Goal: Task Accomplishment & Management: Use online tool/utility

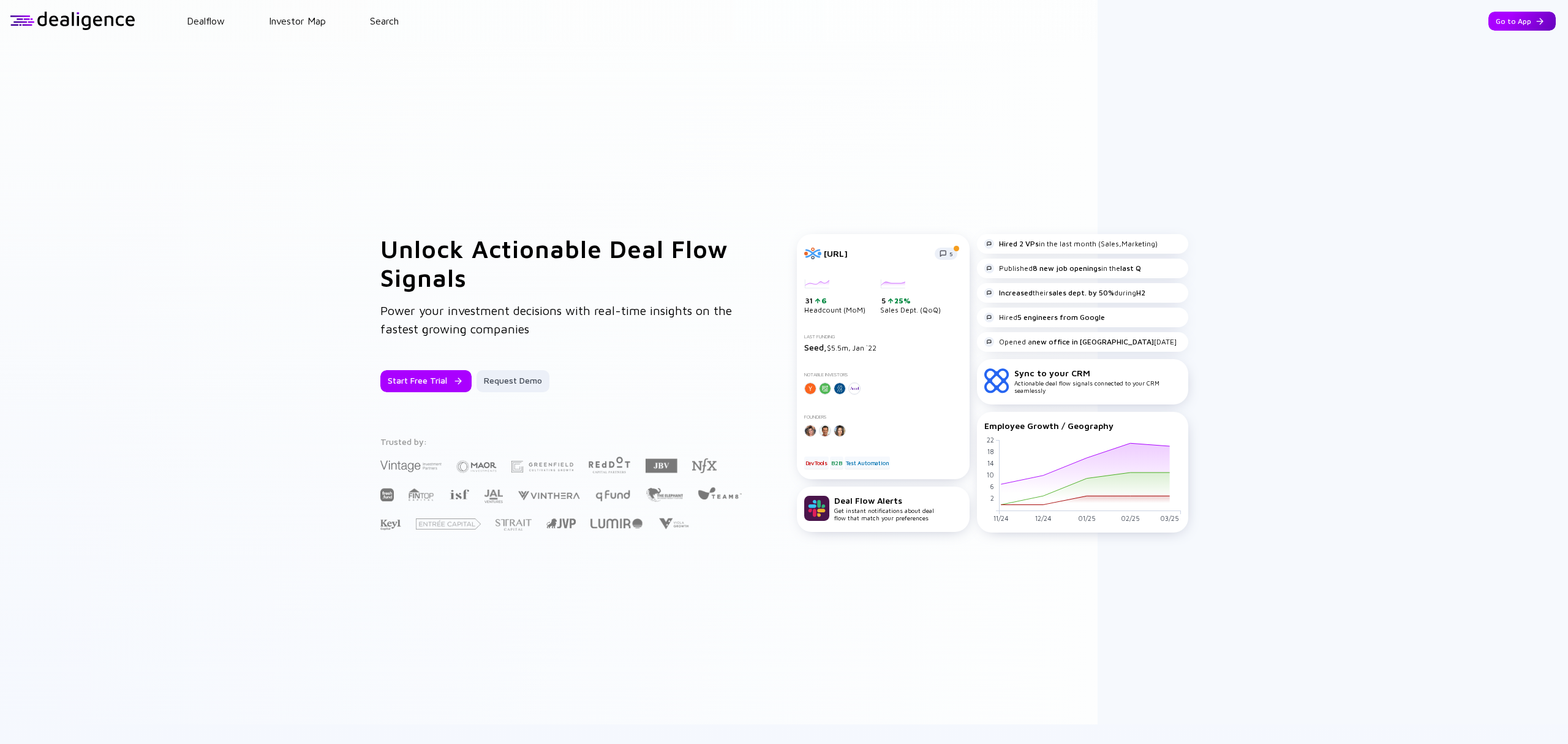
click at [1489, 21] on div "Go to App" at bounding box center [1522, 21] width 67 height 19
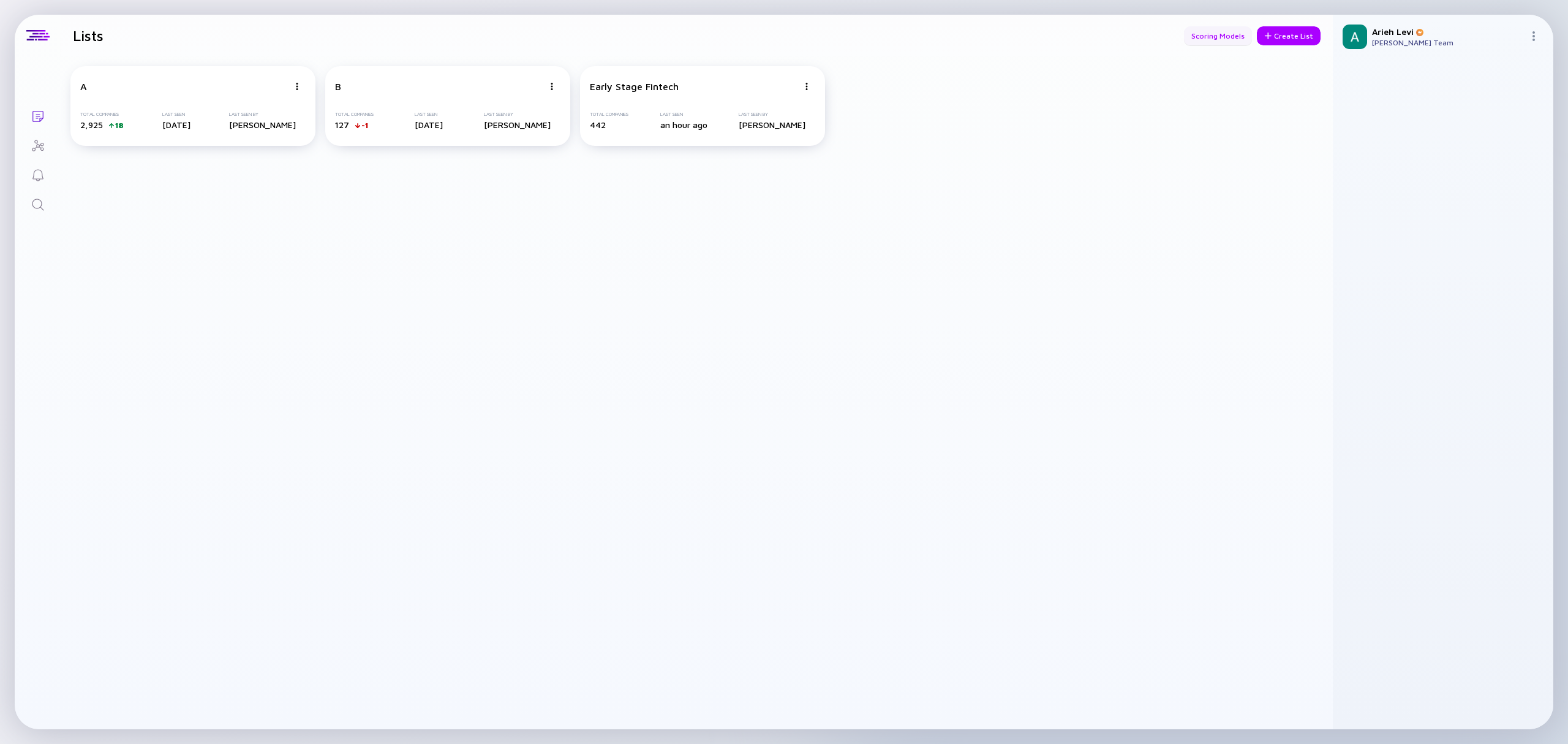
click at [1235, 30] on div "Scoring Models" at bounding box center [1218, 35] width 68 height 19
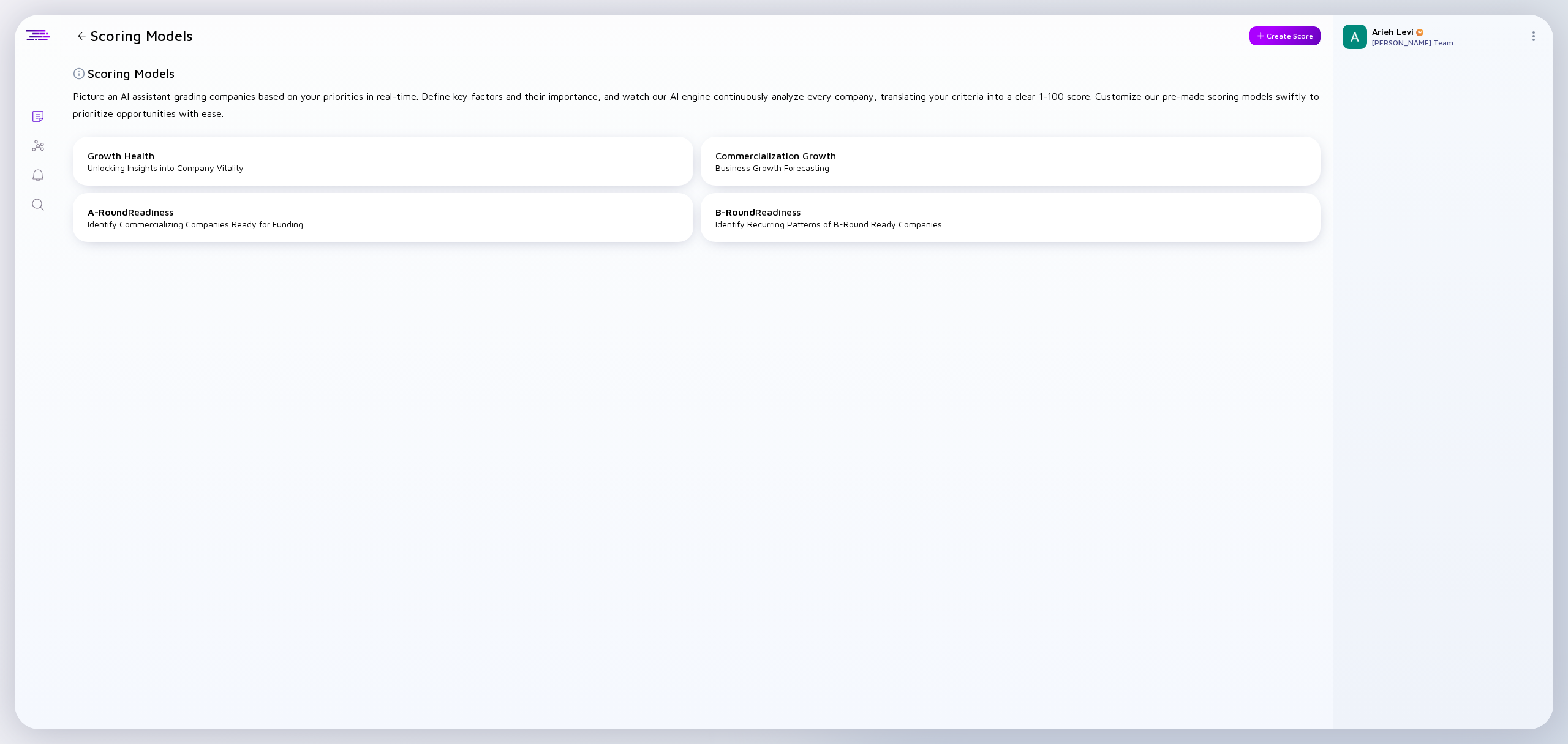
click at [1282, 27] on div "Create Score" at bounding box center [1285, 35] width 71 height 19
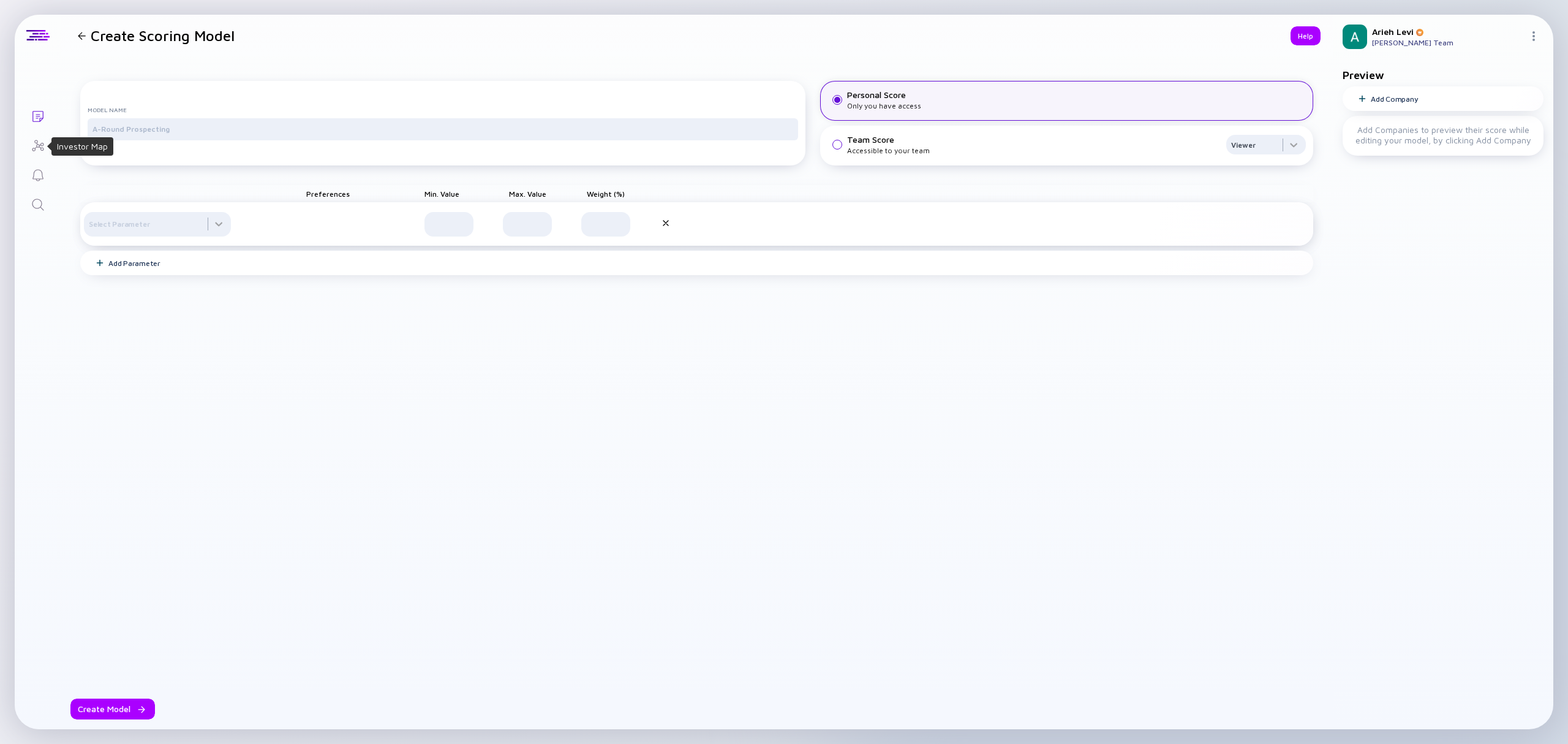
click at [41, 146] on icon "Investor Map" at bounding box center [38, 146] width 14 height 14
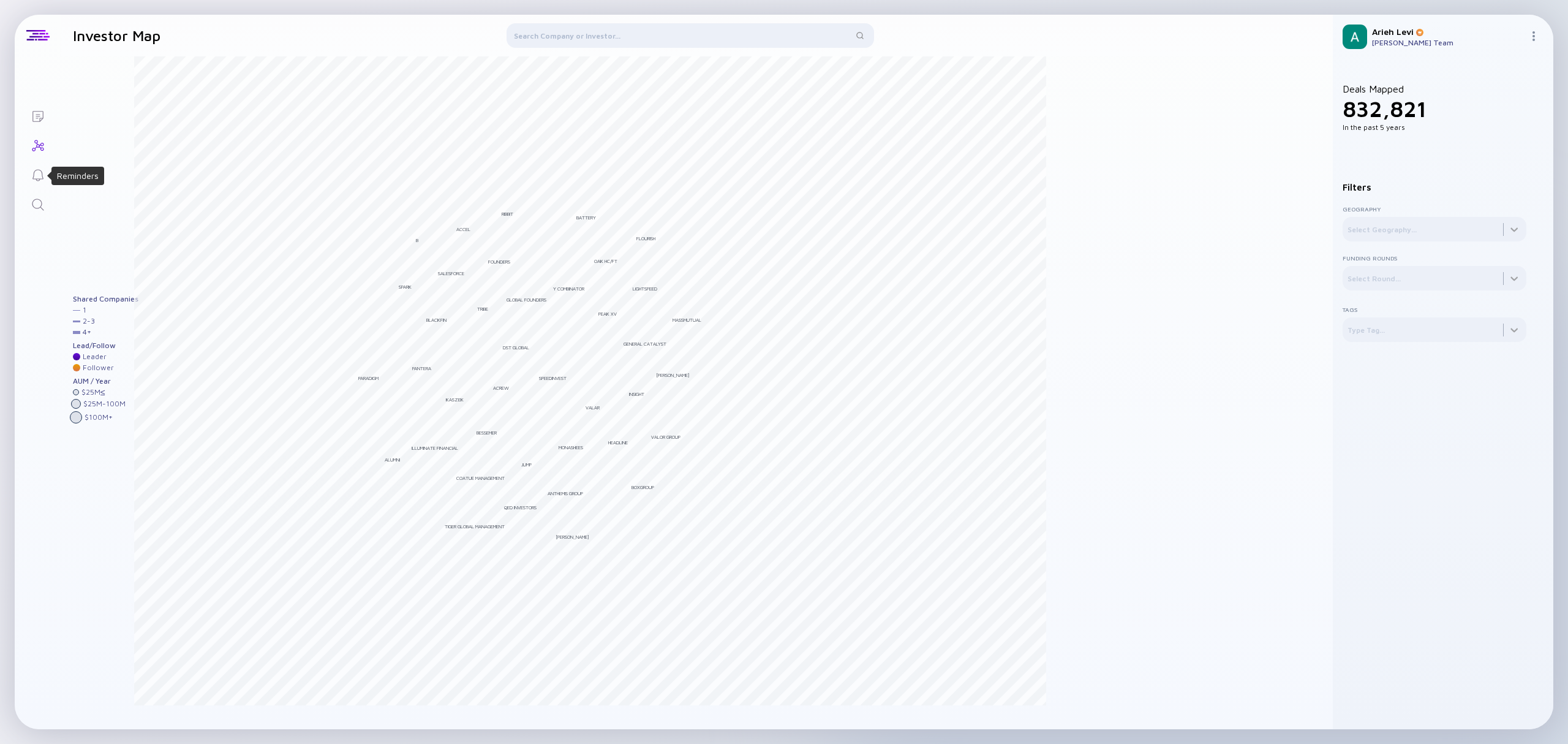
click at [38, 170] on icon "Reminders" at bounding box center [38, 175] width 14 height 14
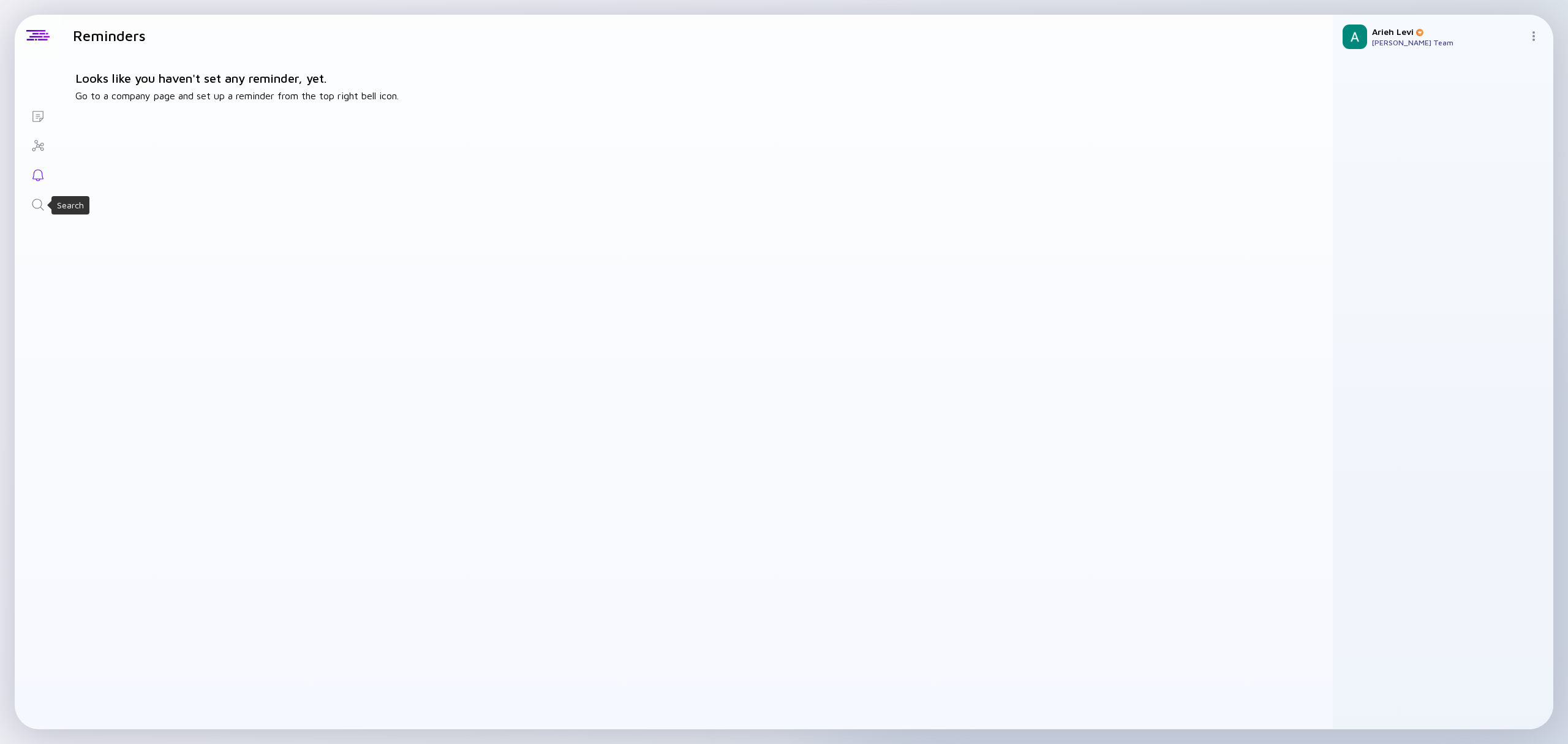
click at [40, 205] on icon "Search" at bounding box center [38, 205] width 14 height 14
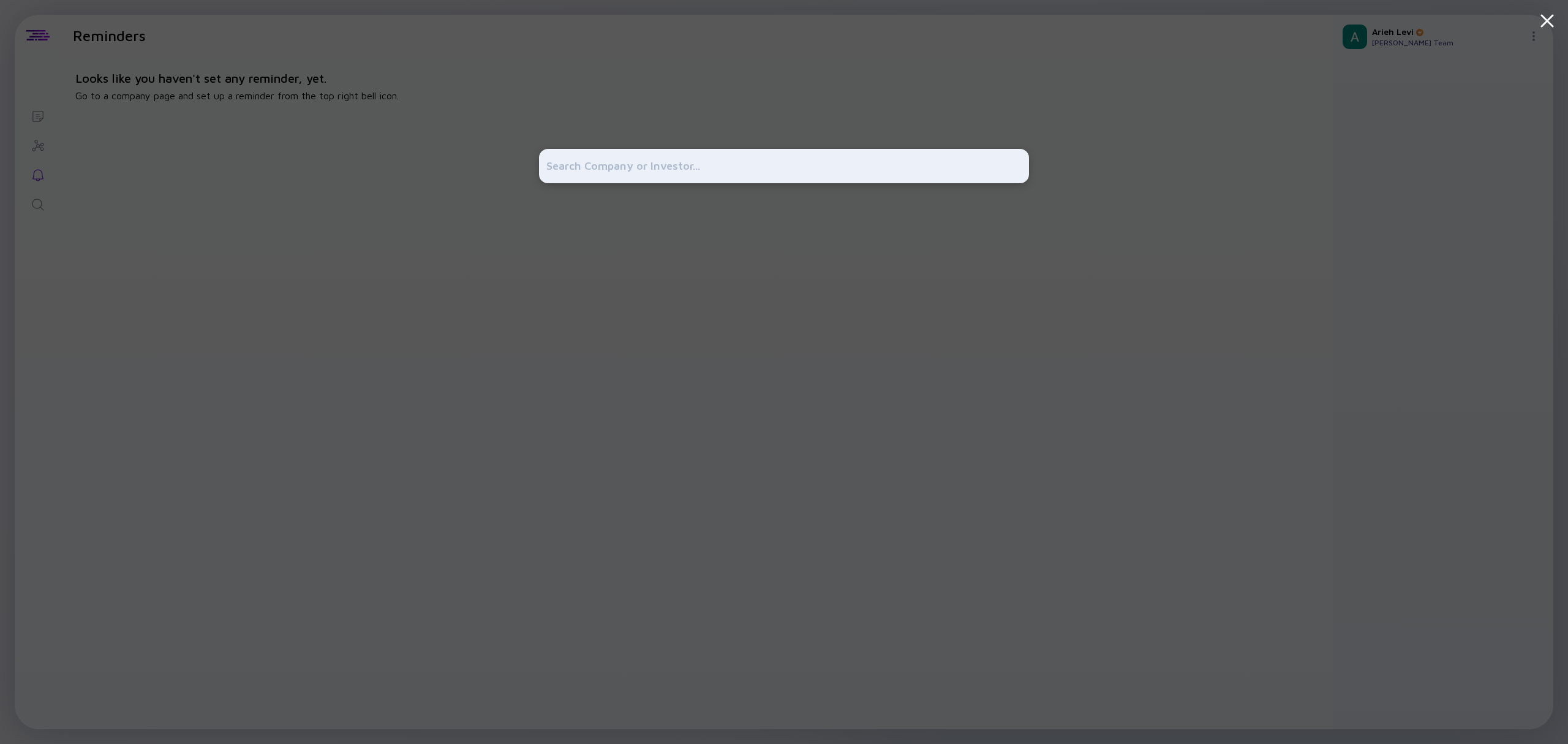
click at [390, 53] on div at bounding box center [784, 372] width 1568 height 744
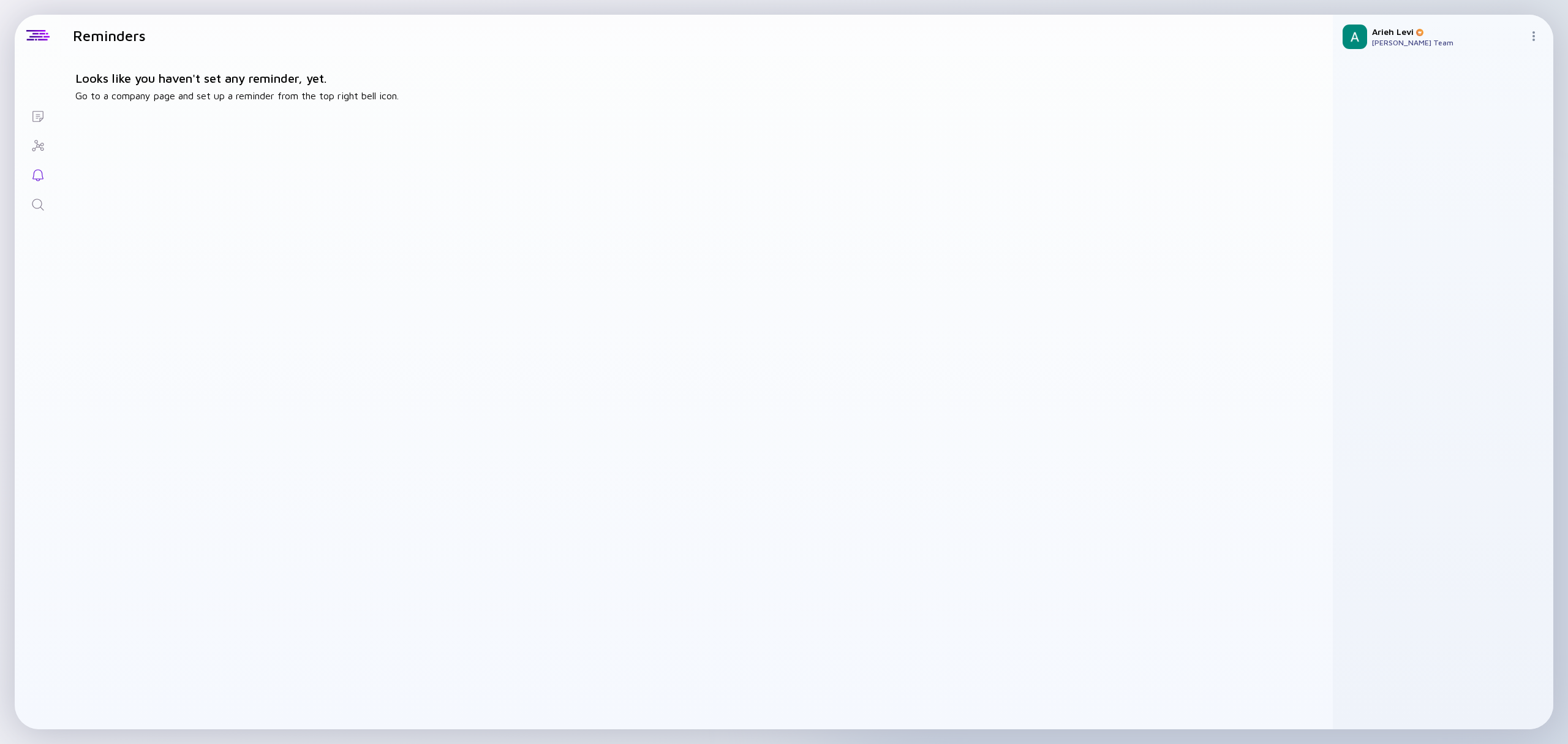
click at [613, 430] on div "Looks like you haven't set any reminder, yet. Go to a company page and set up a…" at bounding box center [696, 393] width 1272 height 673
click at [31, 40] on div at bounding box center [38, 35] width 23 height 11
click at [1377, 40] on div "[PERSON_NAME] Team" at bounding box center [1448, 42] width 152 height 9
click at [1535, 40] on img at bounding box center [1534, 36] width 10 height 10
click at [1481, 128] on div "Orders" at bounding box center [1493, 122] width 81 height 24
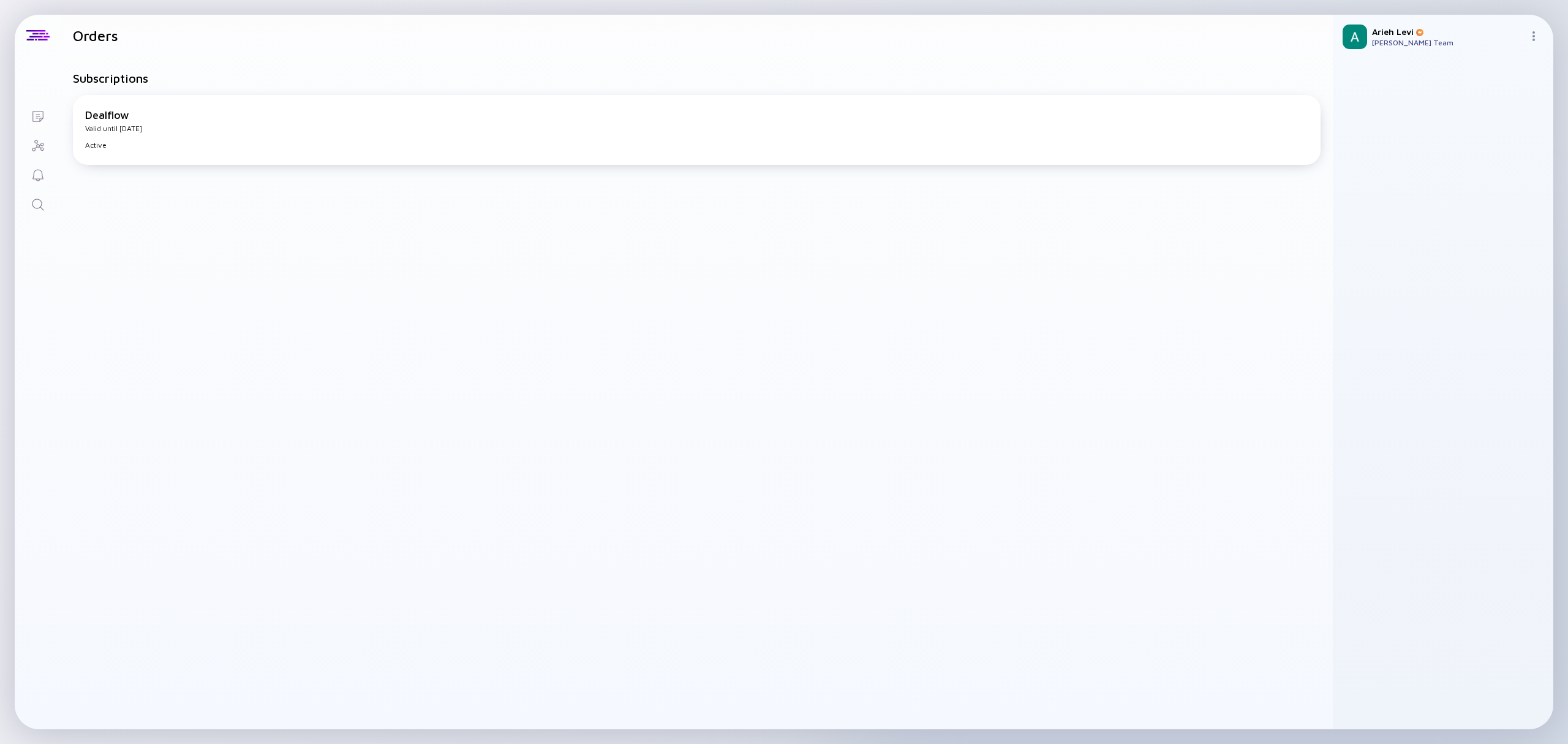
click at [1528, 34] on div "Arieh Levi Arieh Levi's Team" at bounding box center [1442, 36] width 220 height 44
click at [1532, 35] on img at bounding box center [1534, 36] width 10 height 10
click at [1476, 146] on div "Settings" at bounding box center [1493, 146] width 81 height 24
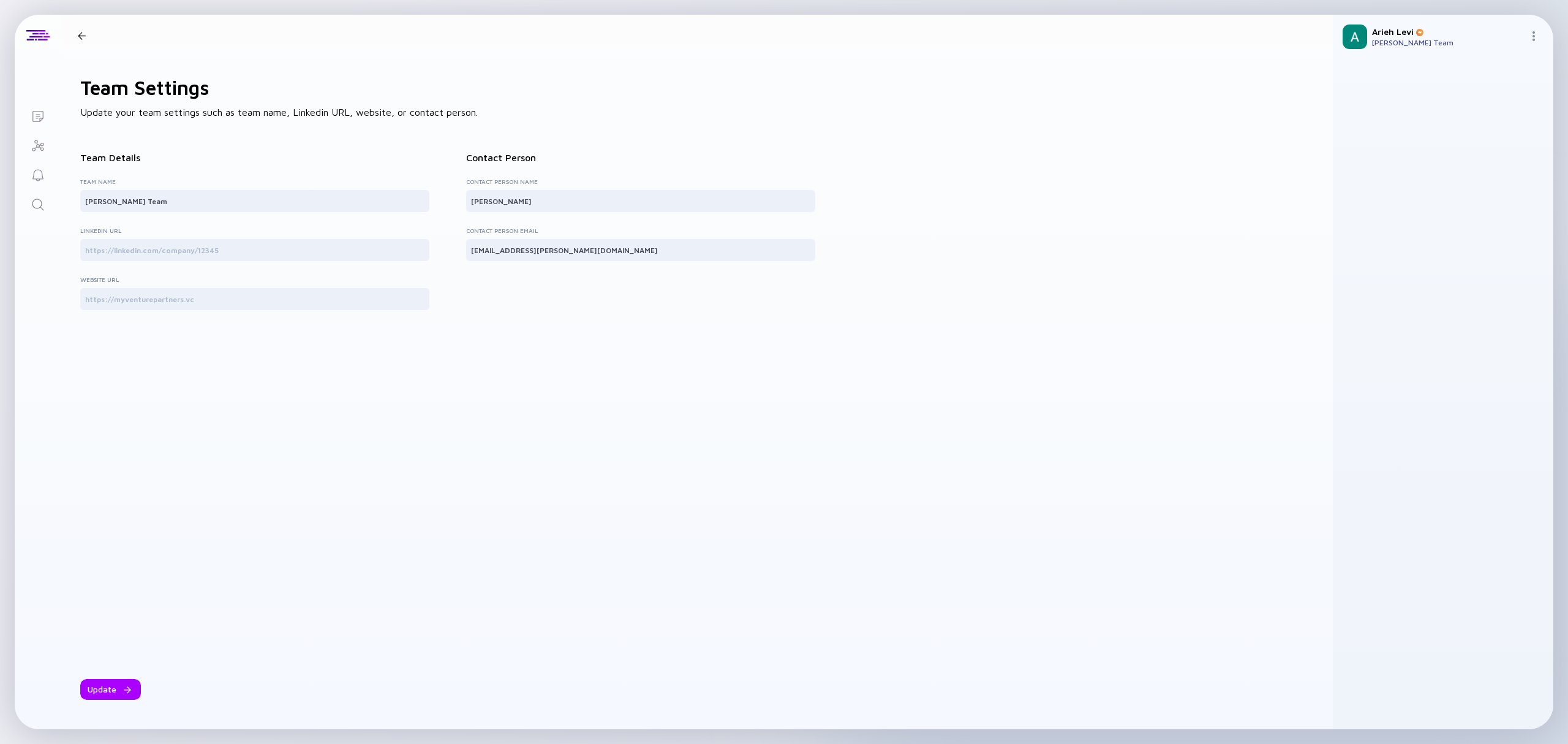
click at [1533, 37] on img at bounding box center [1534, 36] width 10 height 10
click at [1477, 96] on div "Team Members" at bounding box center [1493, 97] width 81 height 24
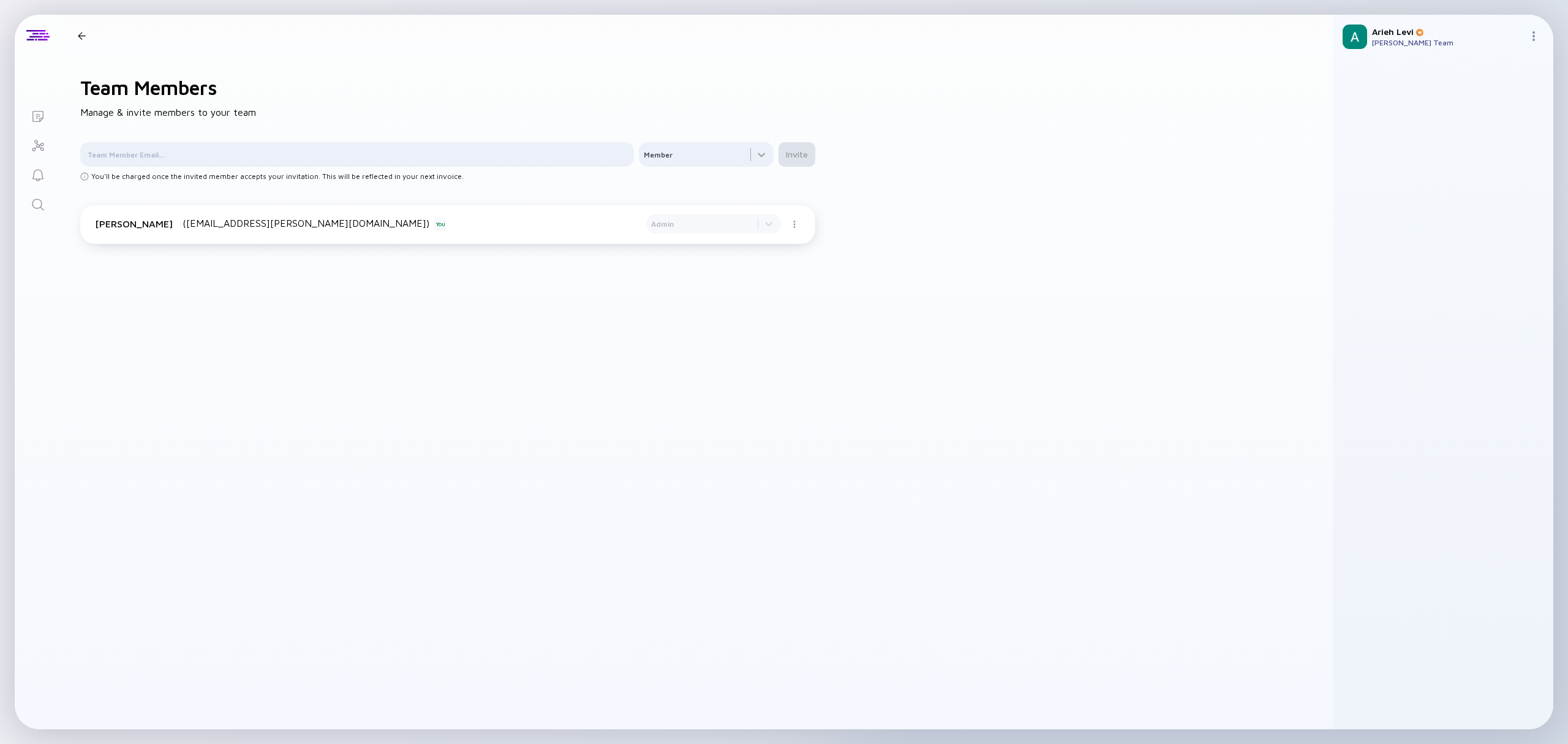
click at [394, 226] on div "( arieh@haymaker.com ) You" at bounding box center [409, 224] width 454 height 13
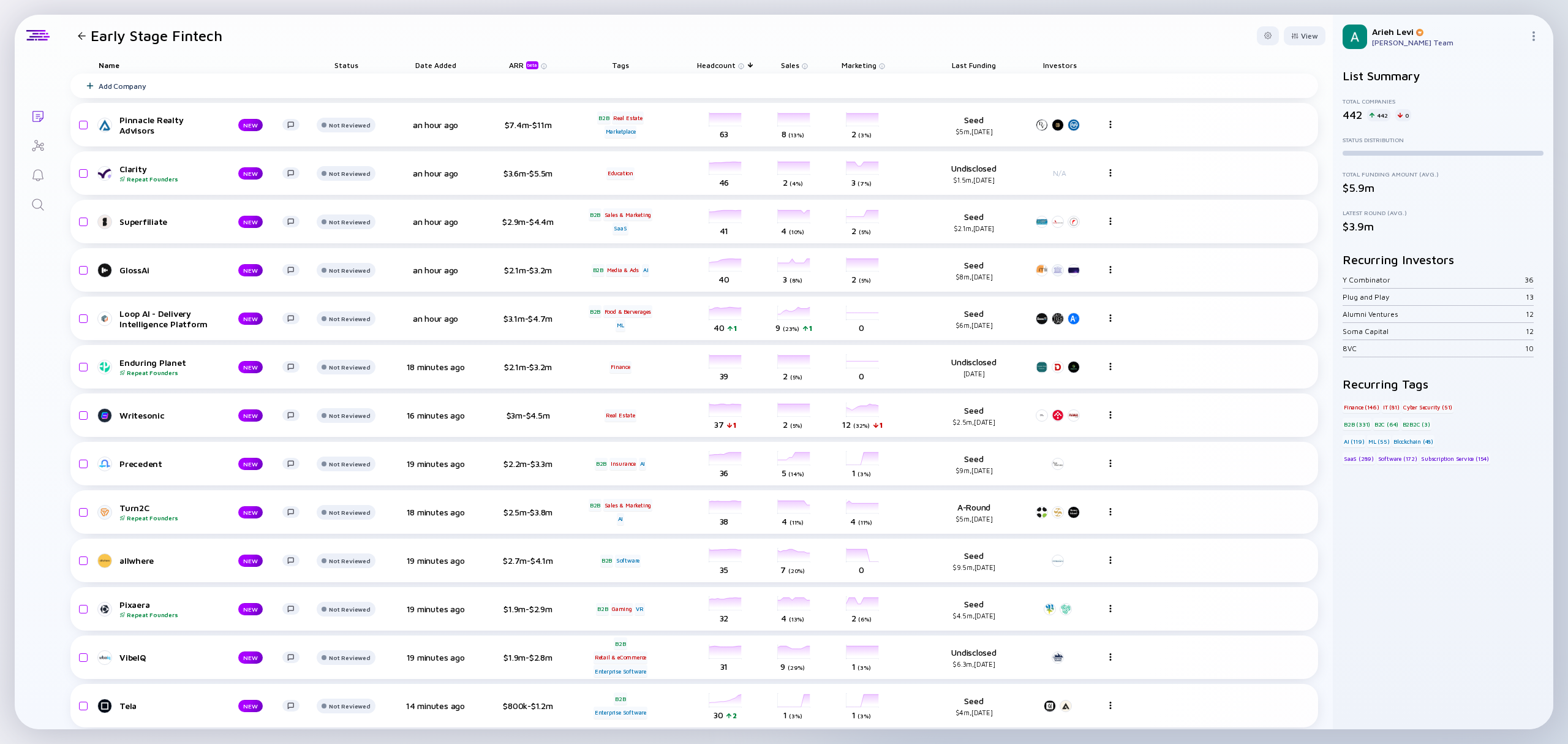
click at [82, 40] on div "Early Stage Fintech" at bounding box center [147, 35] width 149 height 17
click at [84, 33] on div at bounding box center [82, 35] width 8 height 8
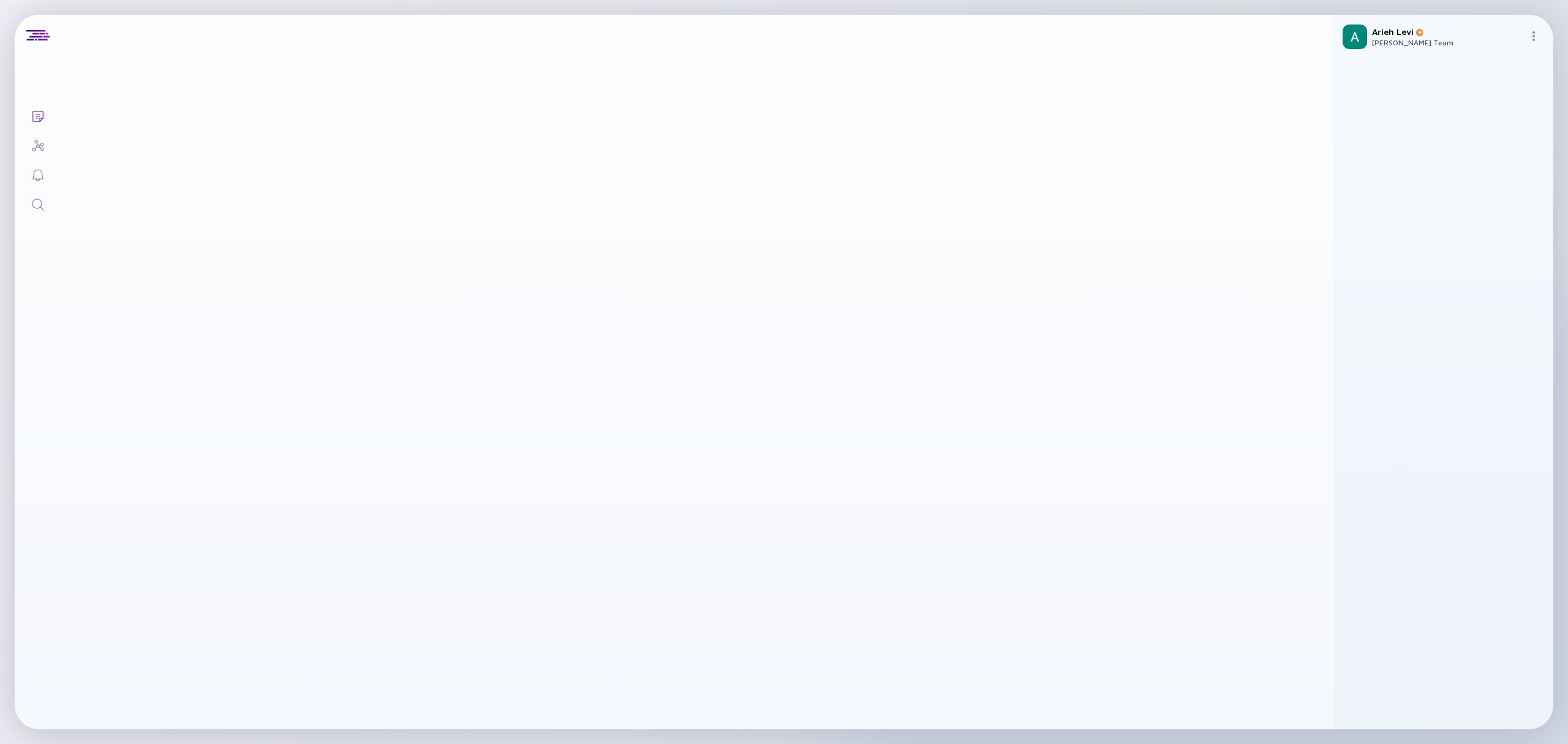
click at [40, 204] on icon "Search" at bounding box center [38, 205] width 14 height 14
click at [1285, 33] on div "Create List" at bounding box center [1289, 35] width 64 height 19
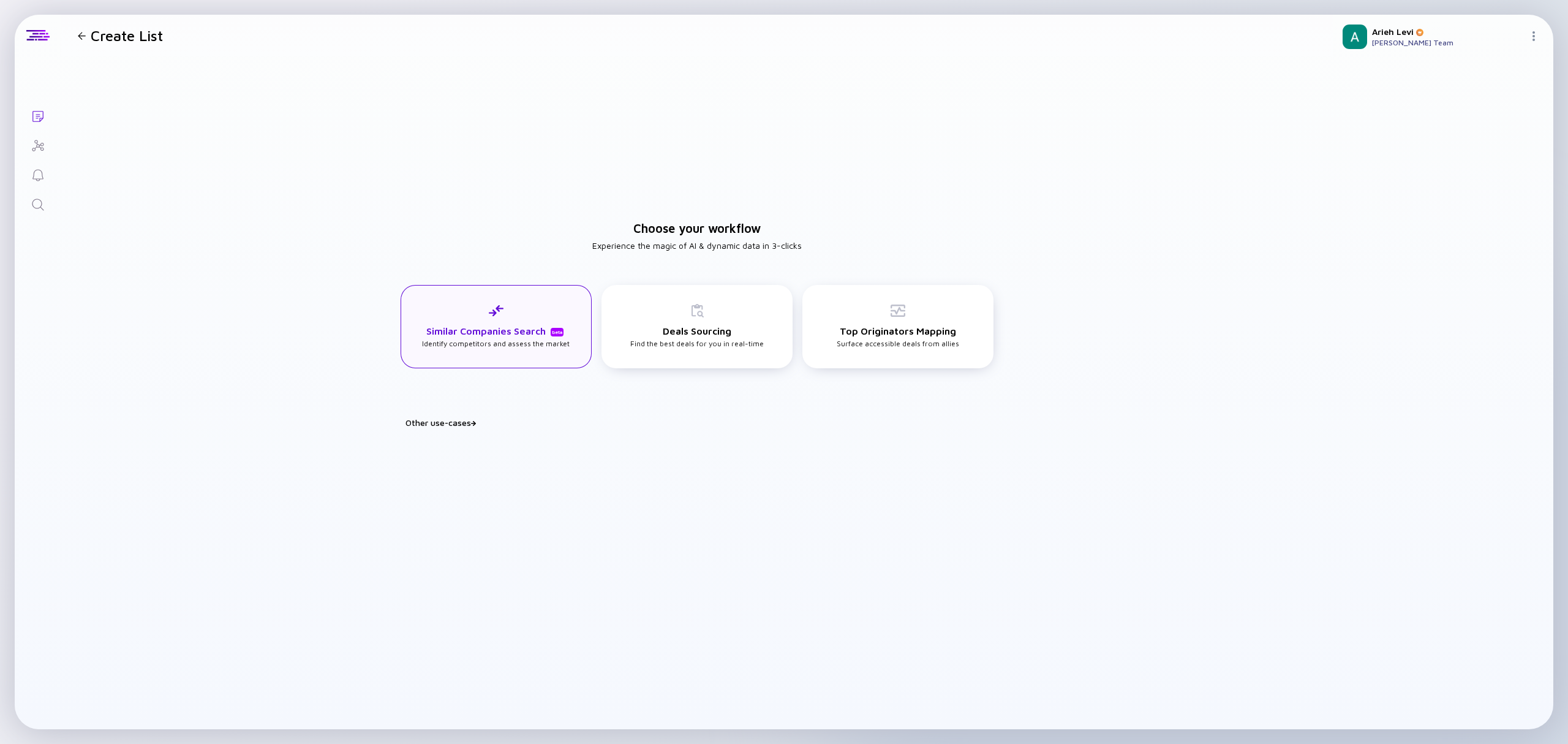
click at [518, 309] on div "Similar Companies Search beta Identify competitors and assess the market" at bounding box center [496, 325] width 147 height 45
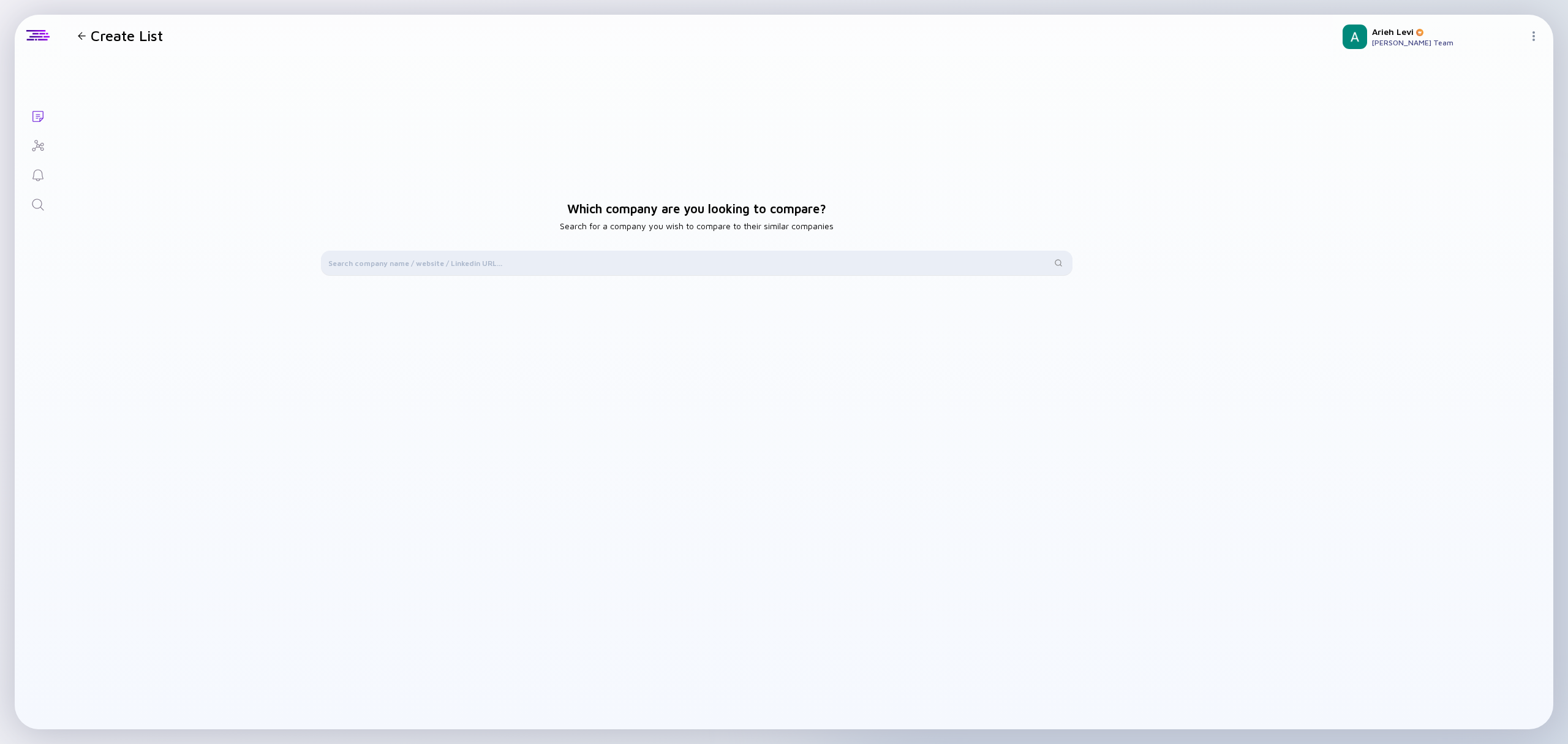
click at [559, 251] on div at bounding box center [696, 262] width 751 height 24
click at [574, 265] on input "text" at bounding box center [689, 263] width 722 height 13
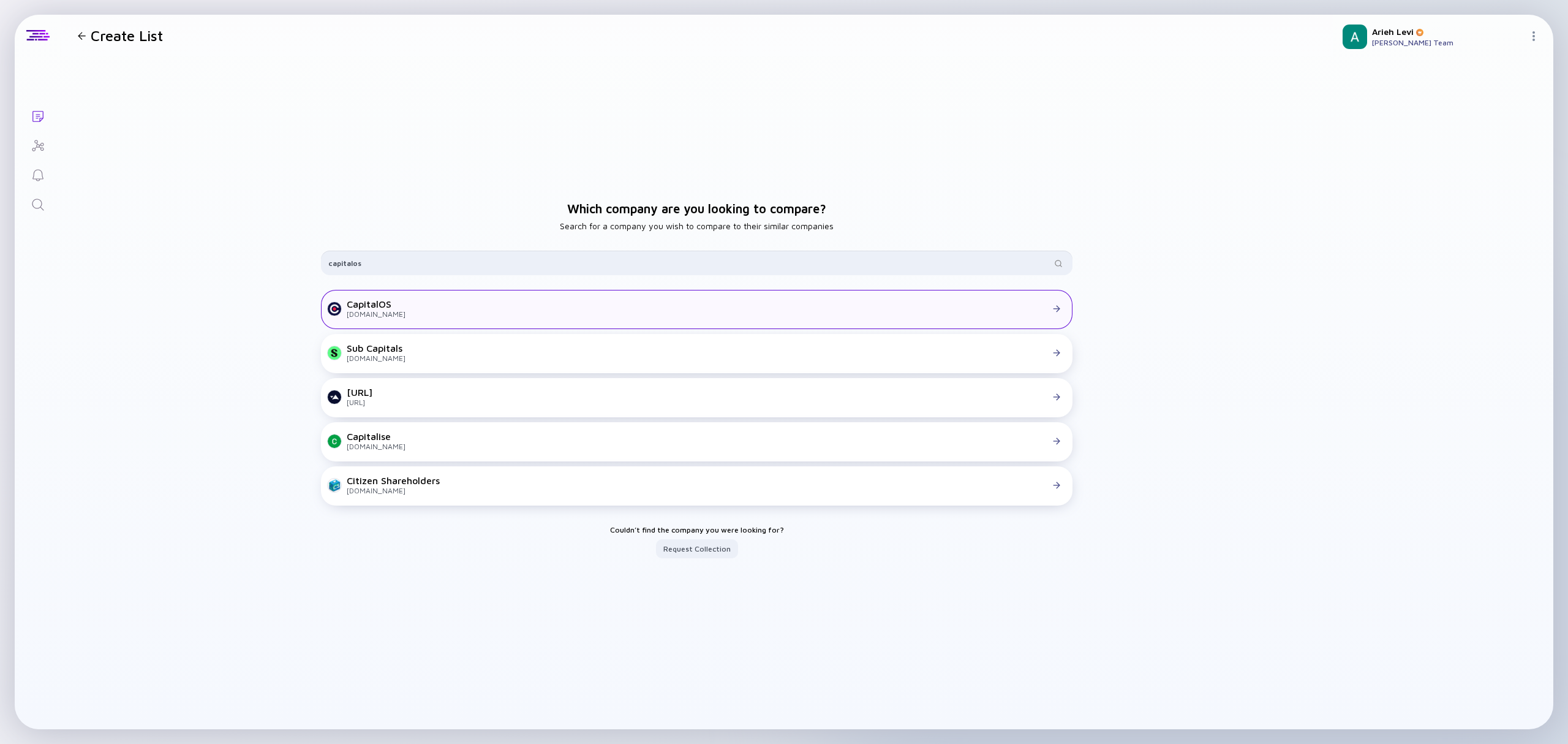
type input "capitalos"
click at [478, 307] on div at bounding box center [735, 308] width 660 height 11
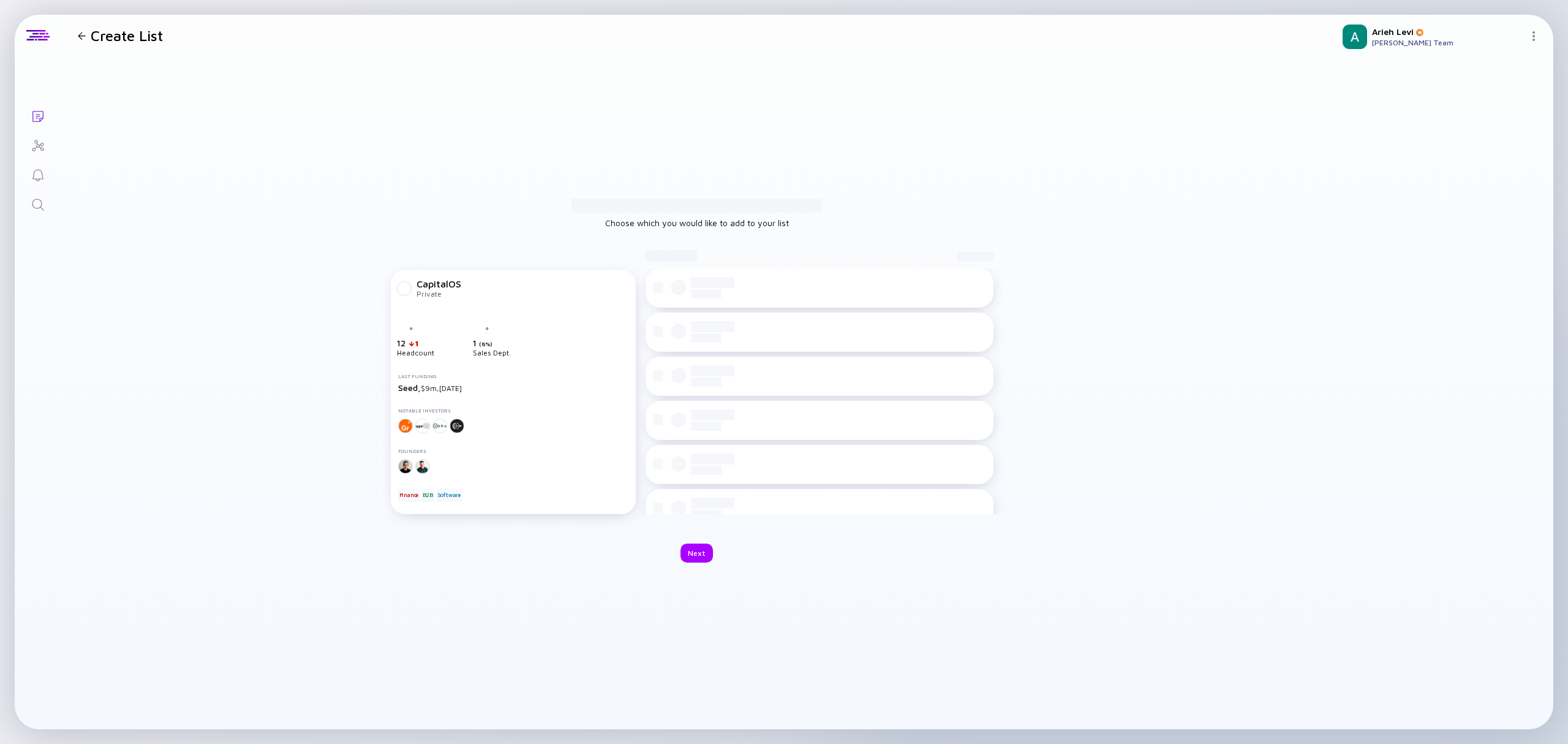
checkbox input "true"
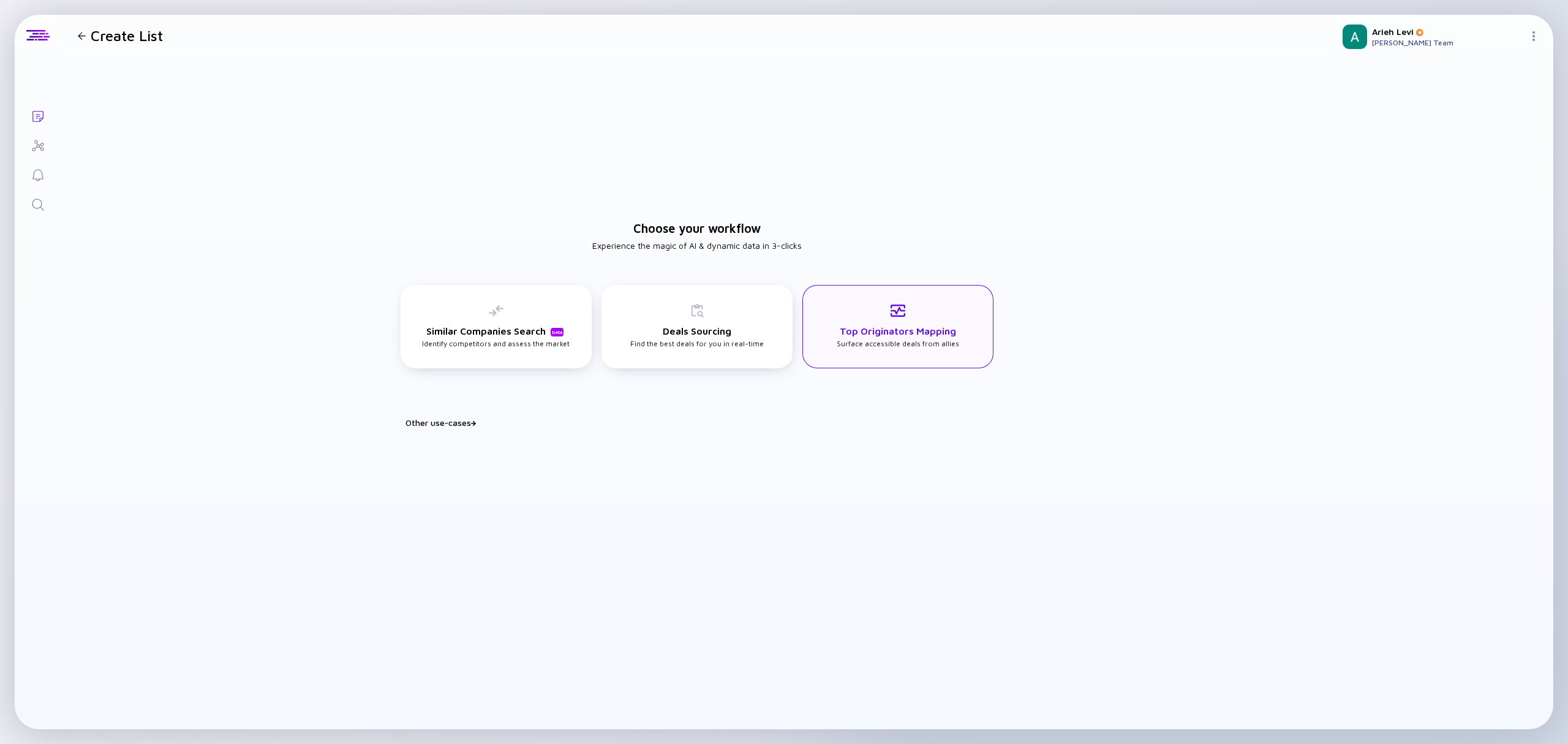
click at [888, 341] on div "Top Originators Mapping Surface accessible deals from allies" at bounding box center [898, 325] width 122 height 45
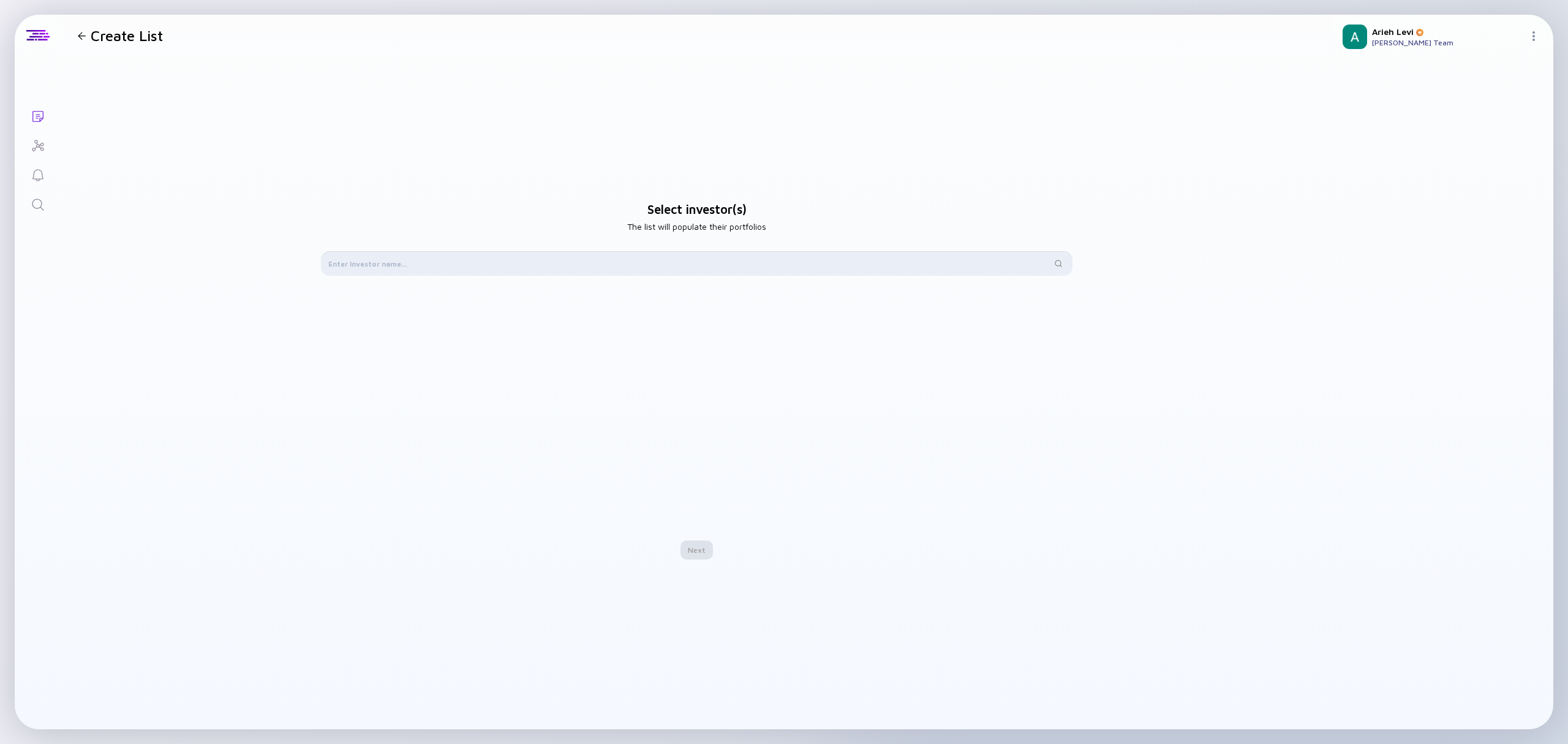
click at [698, 262] on input "text" at bounding box center [689, 263] width 722 height 13
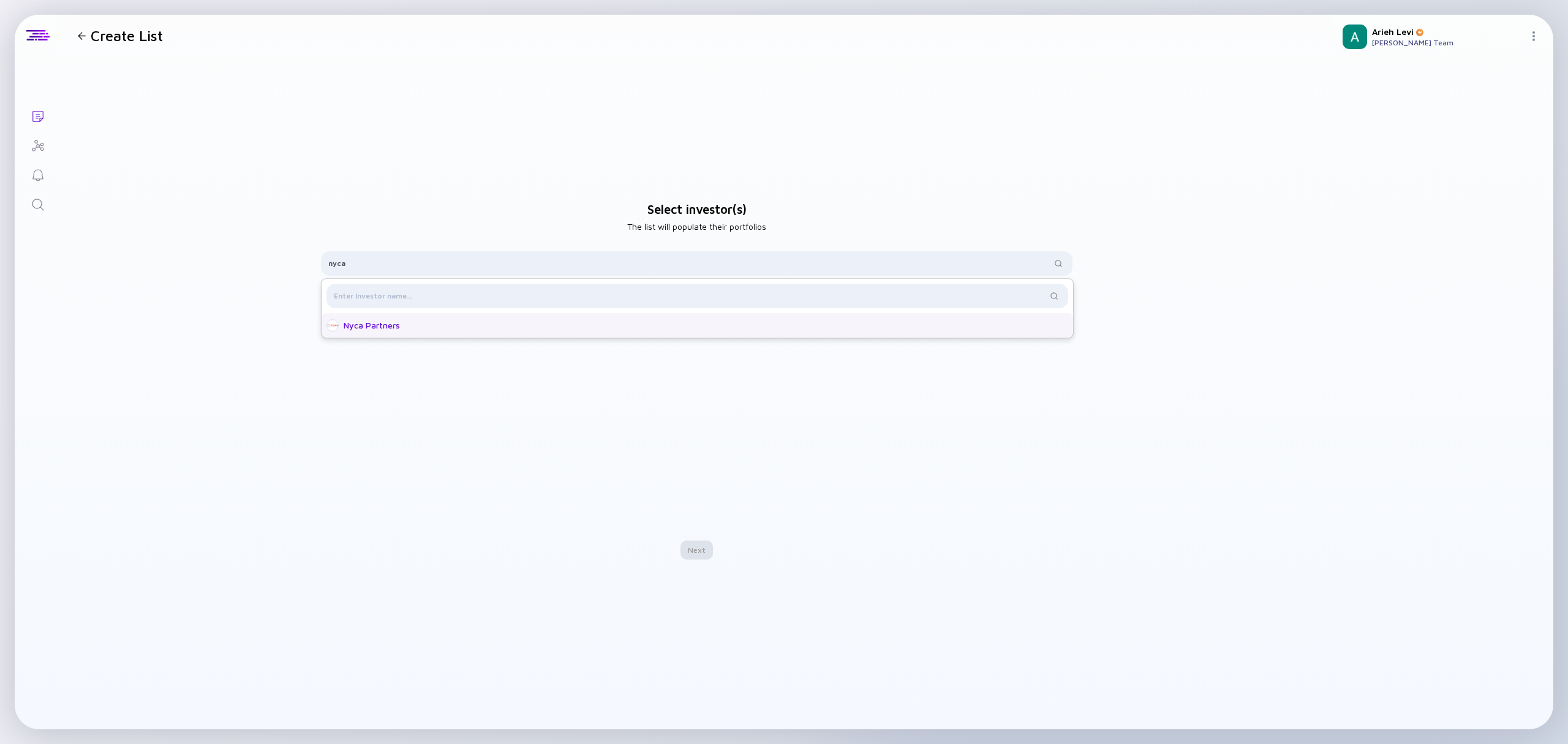
click at [439, 334] on div "Nyca Partners" at bounding box center [697, 324] width 751 height 24
click at [647, 418] on div "Nyca Partners Remove" at bounding box center [696, 400] width 751 height 220
click at [688, 252] on div "nyca" at bounding box center [696, 263] width 751 height 24
click at [692, 261] on input "nyca" at bounding box center [689, 263] width 722 height 13
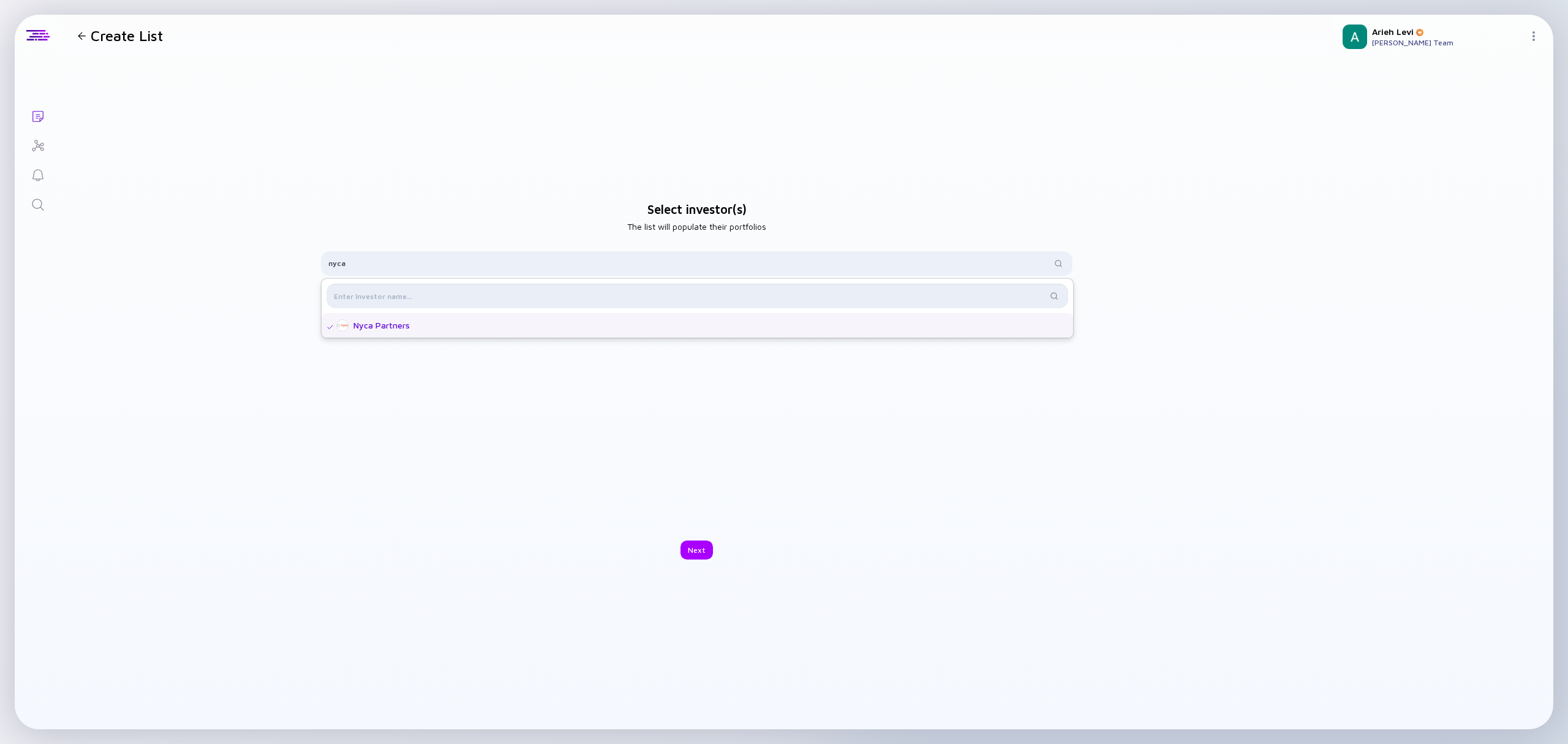
click at [678, 293] on input "text" at bounding box center [691, 296] width 713 height 13
click at [598, 255] on div "nyca" at bounding box center [696, 263] width 751 height 24
click at [571, 267] on input "nyca" at bounding box center [689, 263] width 722 height 13
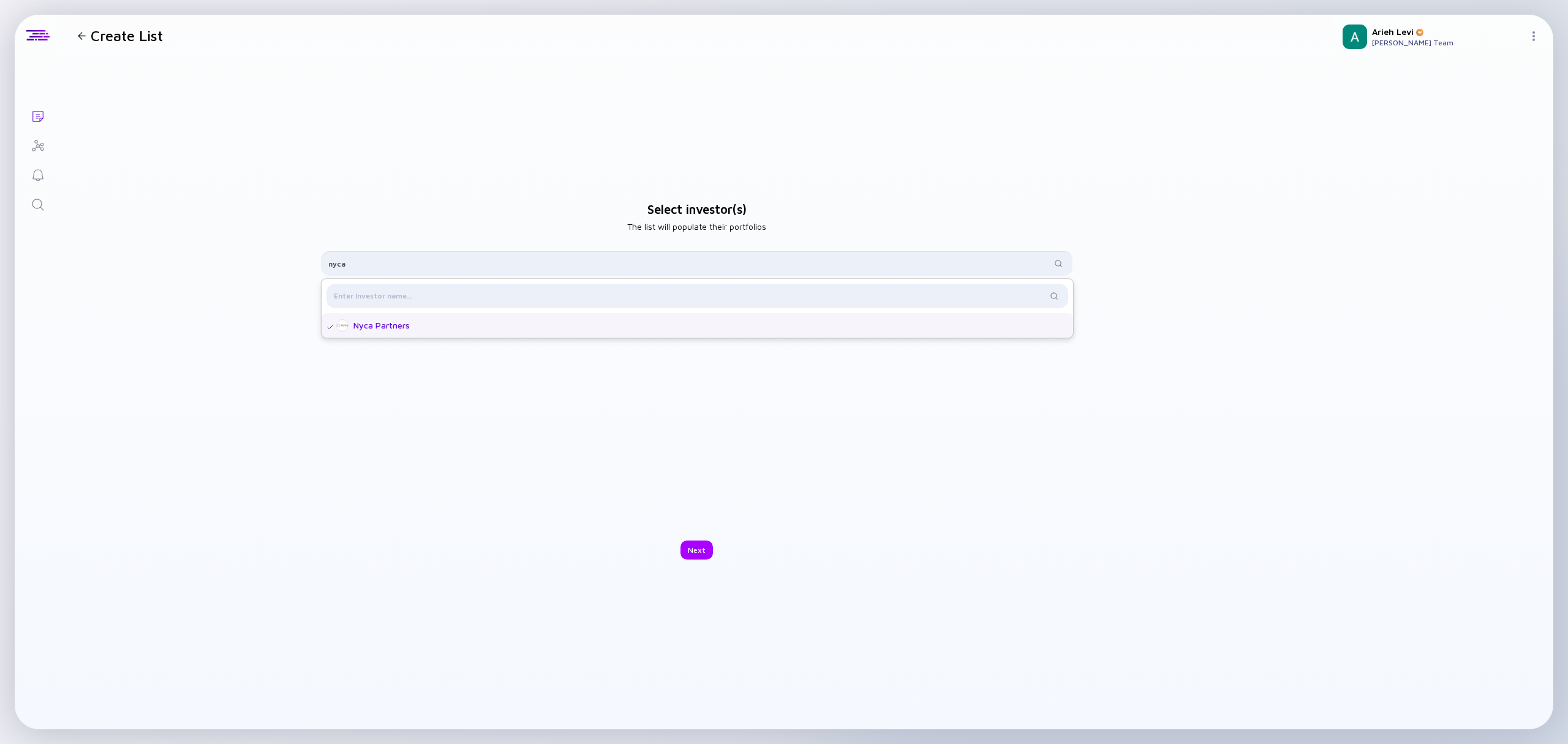
drag, startPoint x: 766, startPoint y: 269, endPoint x: 161, endPoint y: 222, distance: 606.8
click at [161, 229] on div "Select investor(s) The list will populate their portfolios nyca Nyca Partners N…" at bounding box center [696, 380] width 1272 height 648
click at [417, 324] on div "Far Out Ventures" at bounding box center [701, 325] width 715 height 13
click at [388, 265] on input "far out" at bounding box center [689, 263] width 722 height 13
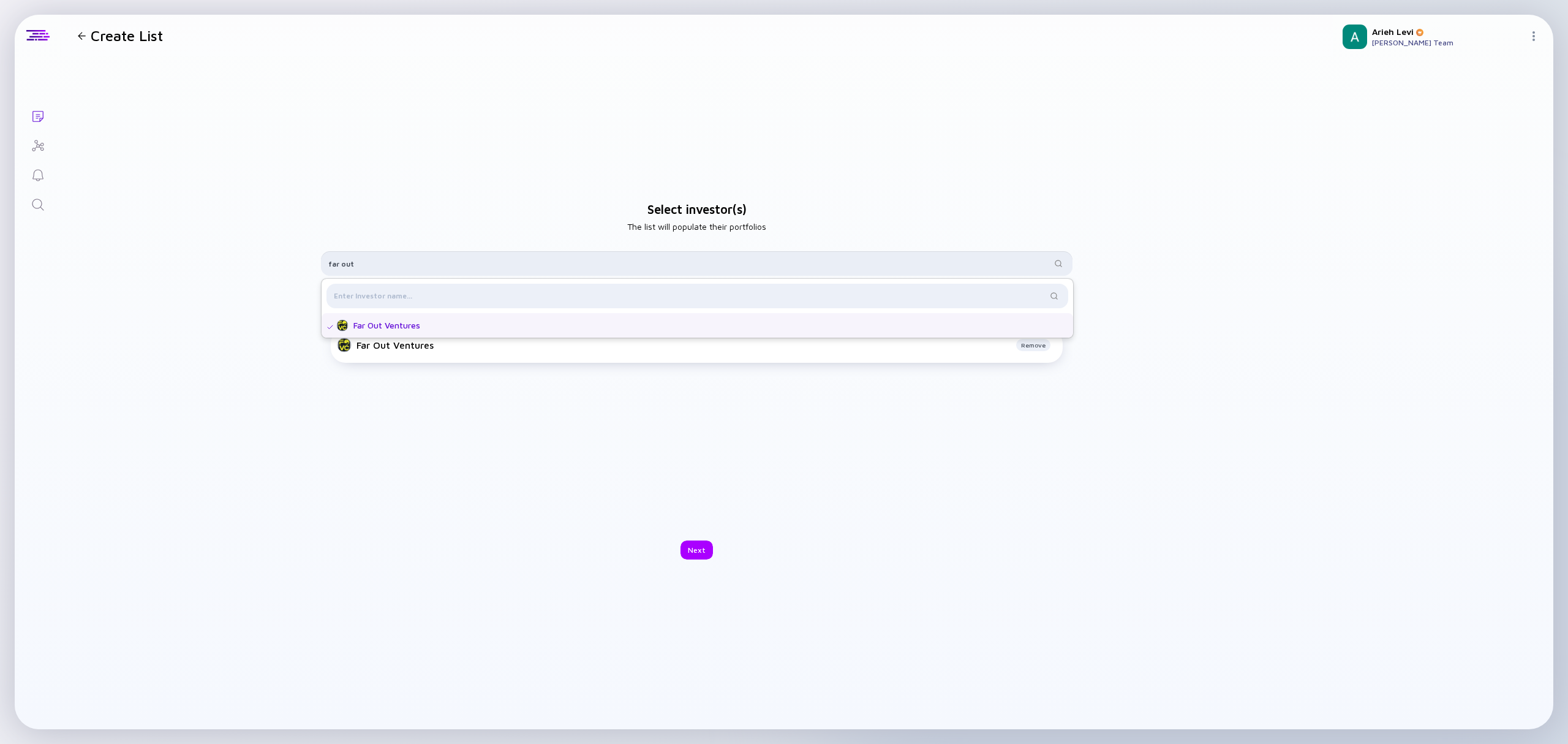
click at [388, 265] on input "far out" at bounding box center [689, 263] width 722 height 13
click at [388, 265] on input "qed" at bounding box center [689, 263] width 722 height 13
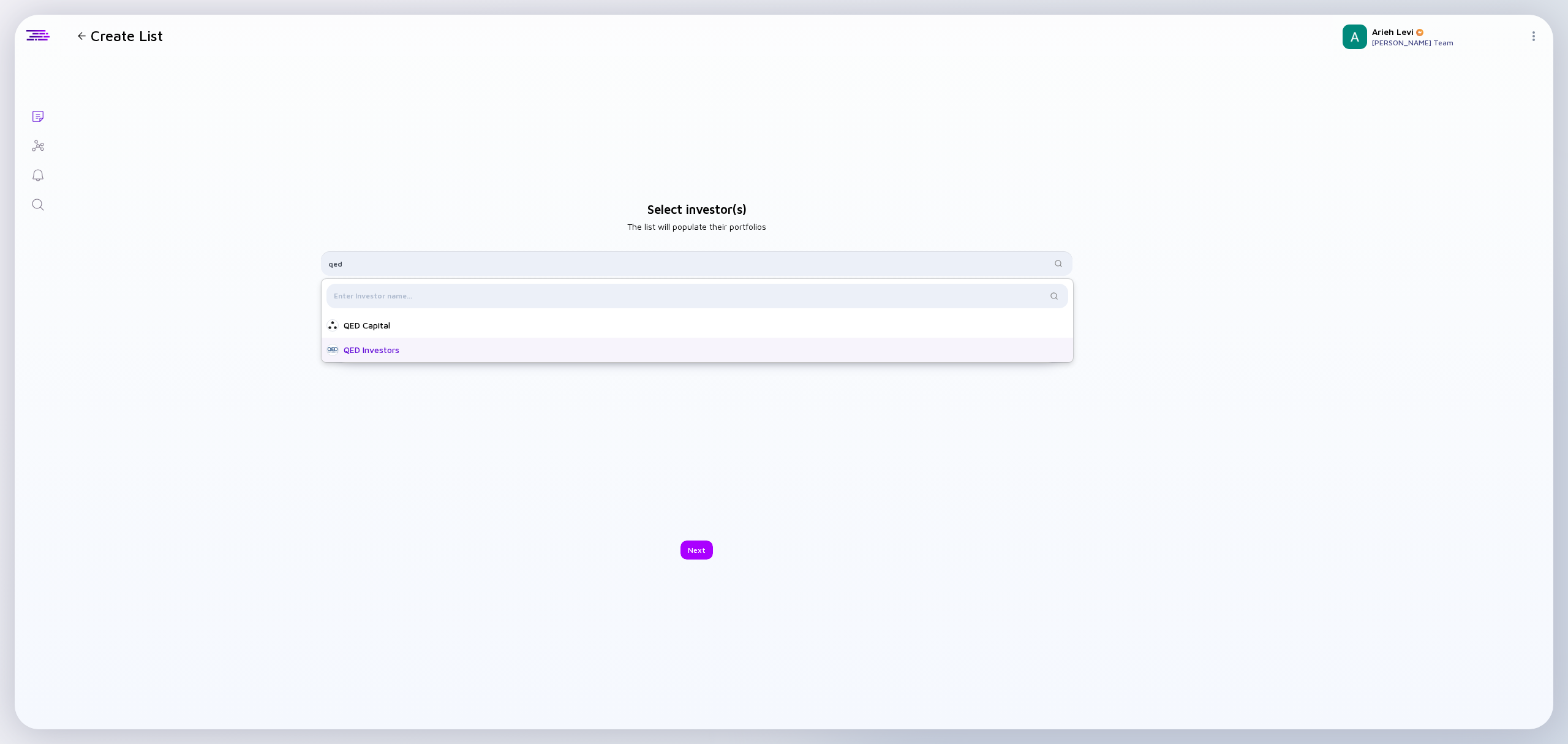
type input "qed"
click at [394, 348] on div "QED Investors" at bounding box center [701, 350] width 715 height 13
click at [394, 270] on div "qed" at bounding box center [696, 263] width 751 height 24
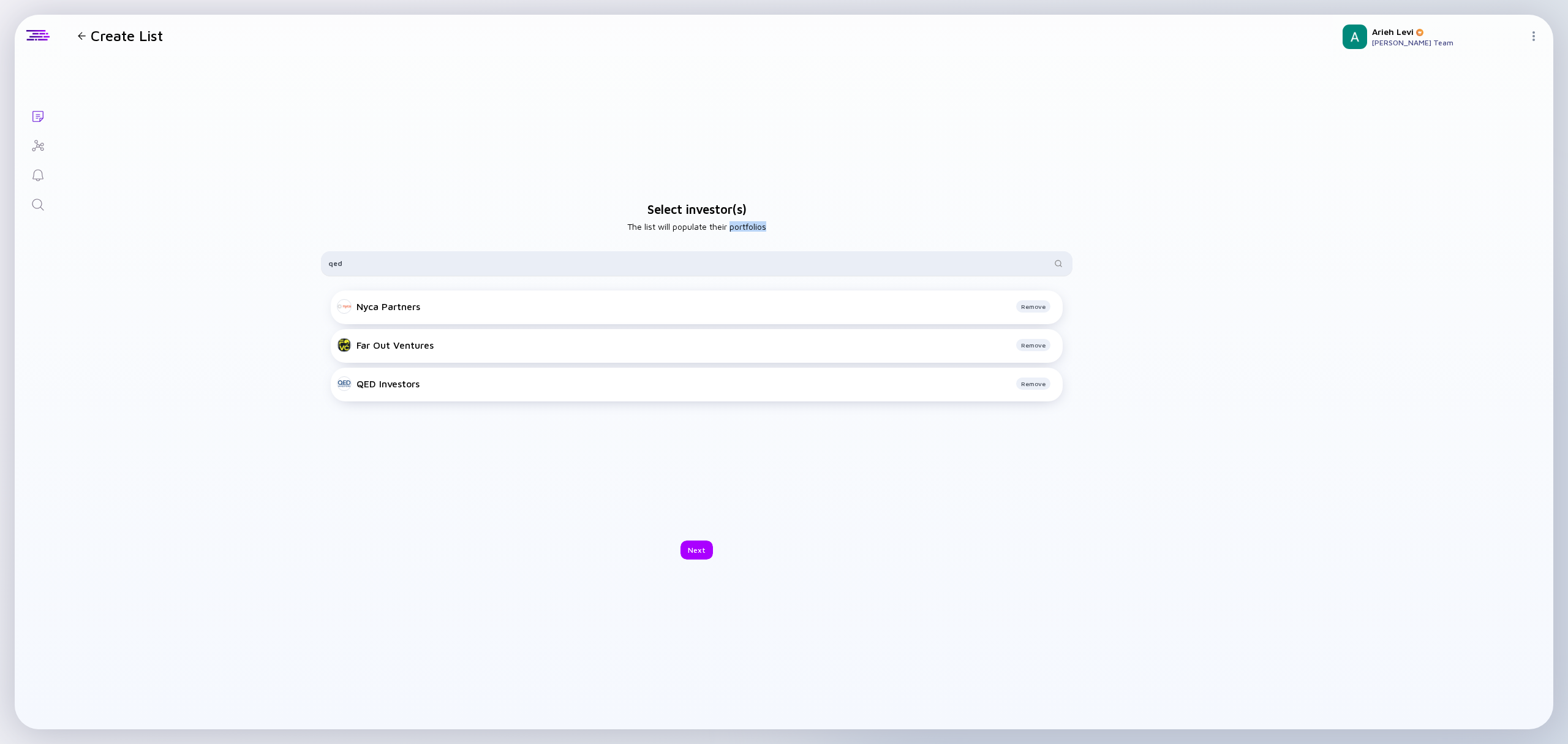
click at [394, 270] on div "qed" at bounding box center [696, 263] width 751 height 24
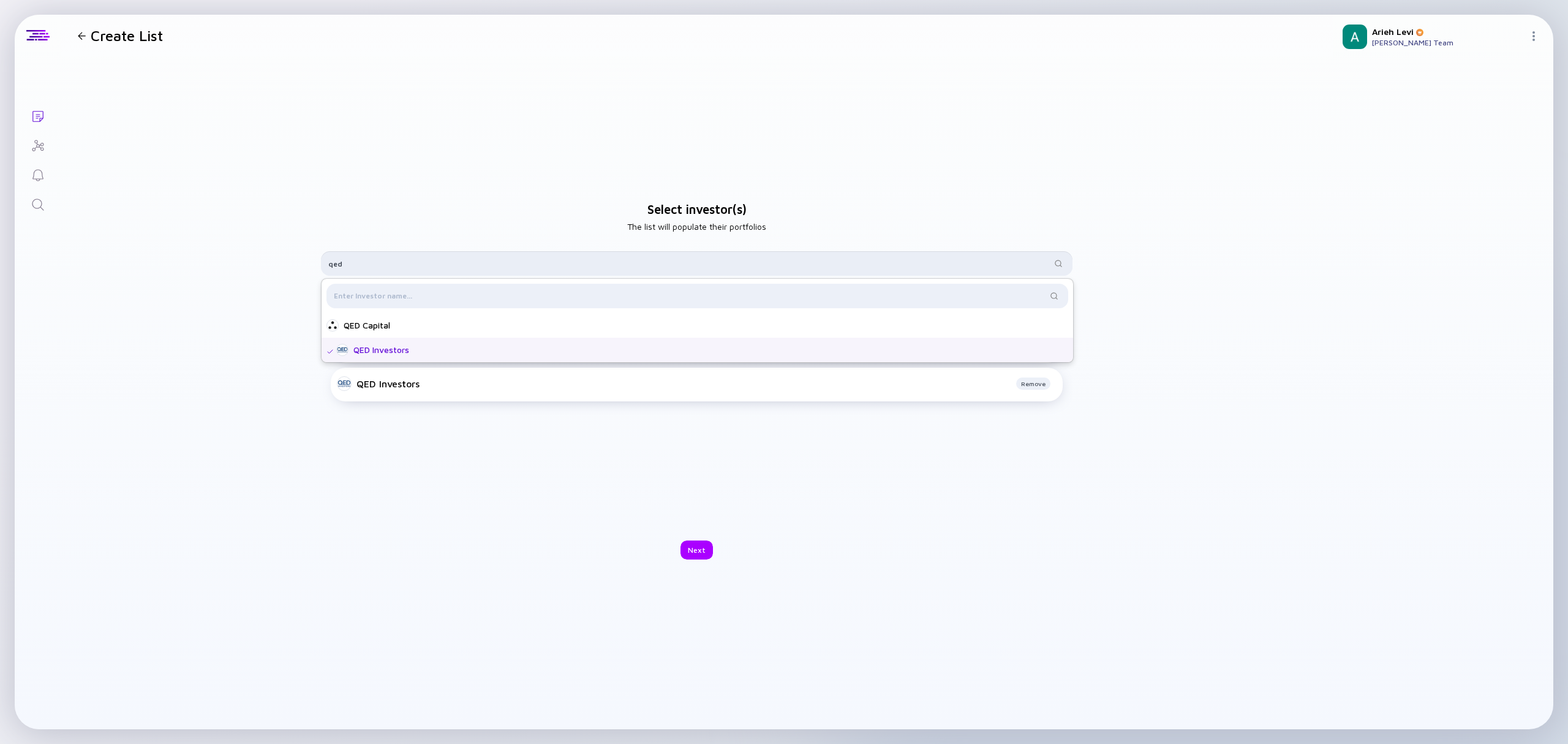
click at [393, 263] on input "qed" at bounding box center [689, 263] width 722 height 13
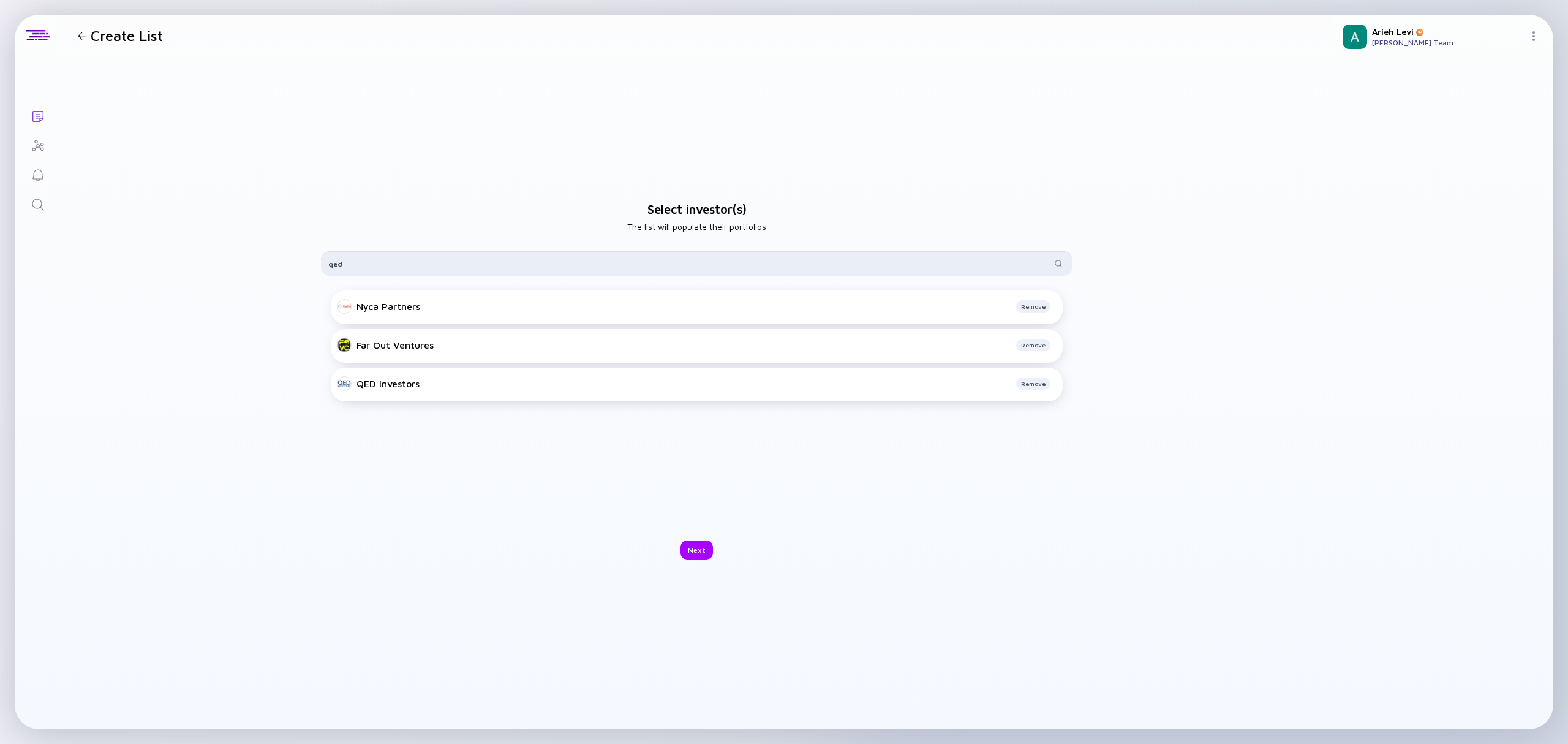
click at [393, 263] on input "qed" at bounding box center [689, 263] width 722 height 13
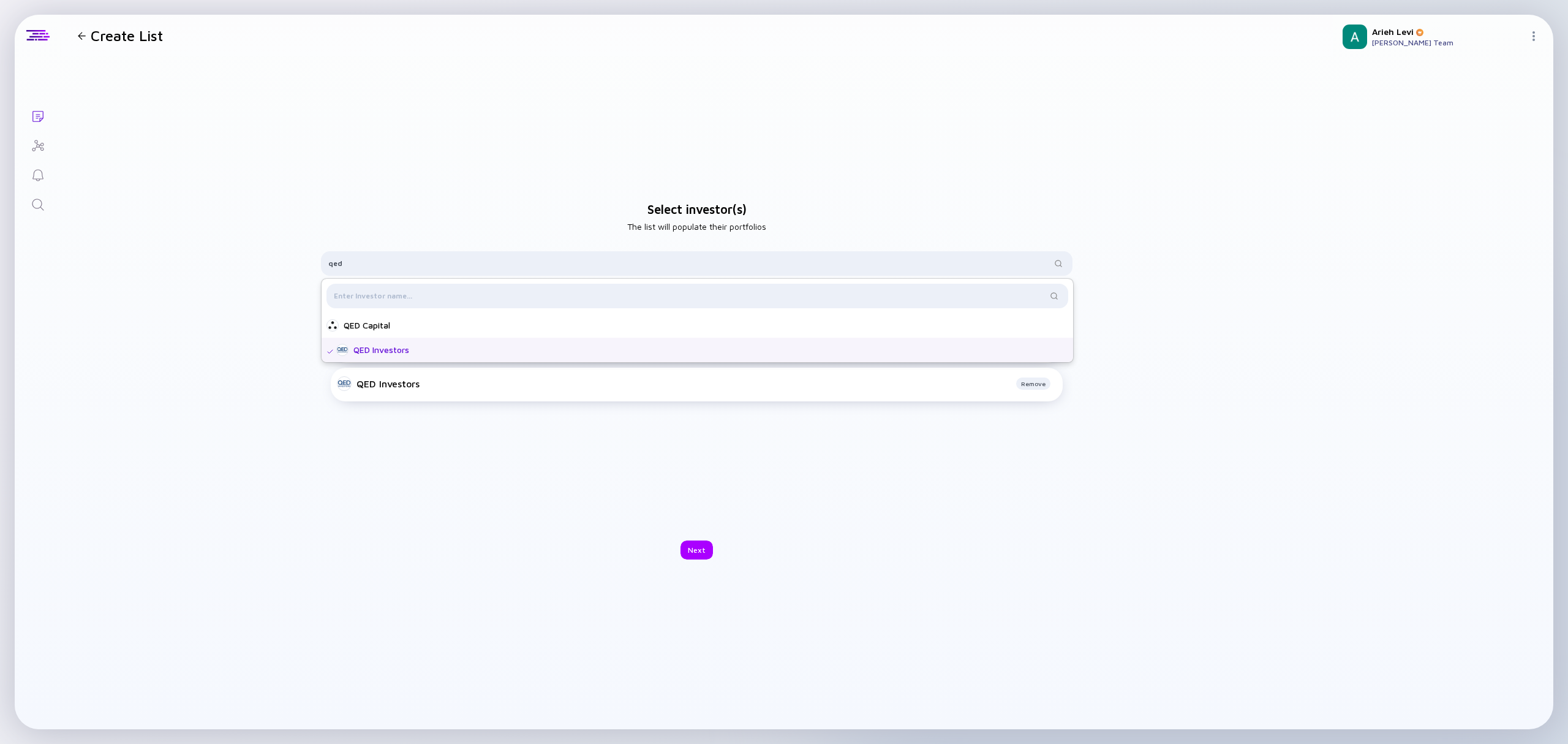
click at [252, 302] on div "Select investor(s) The list will populate their portfolios qed QED Capital QED …" at bounding box center [696, 380] width 1272 height 648
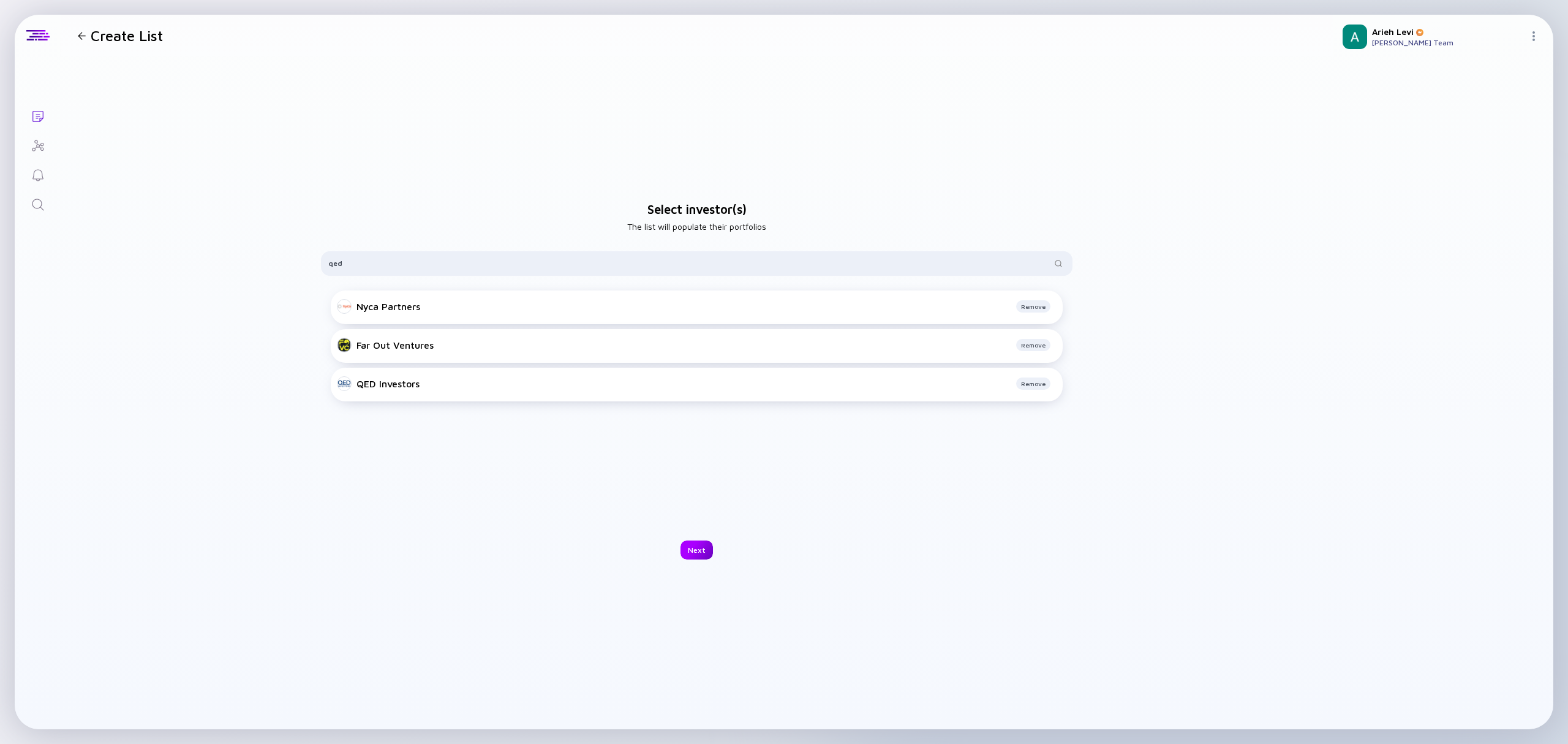
click at [687, 547] on div "Next" at bounding box center [696, 549] width 32 height 19
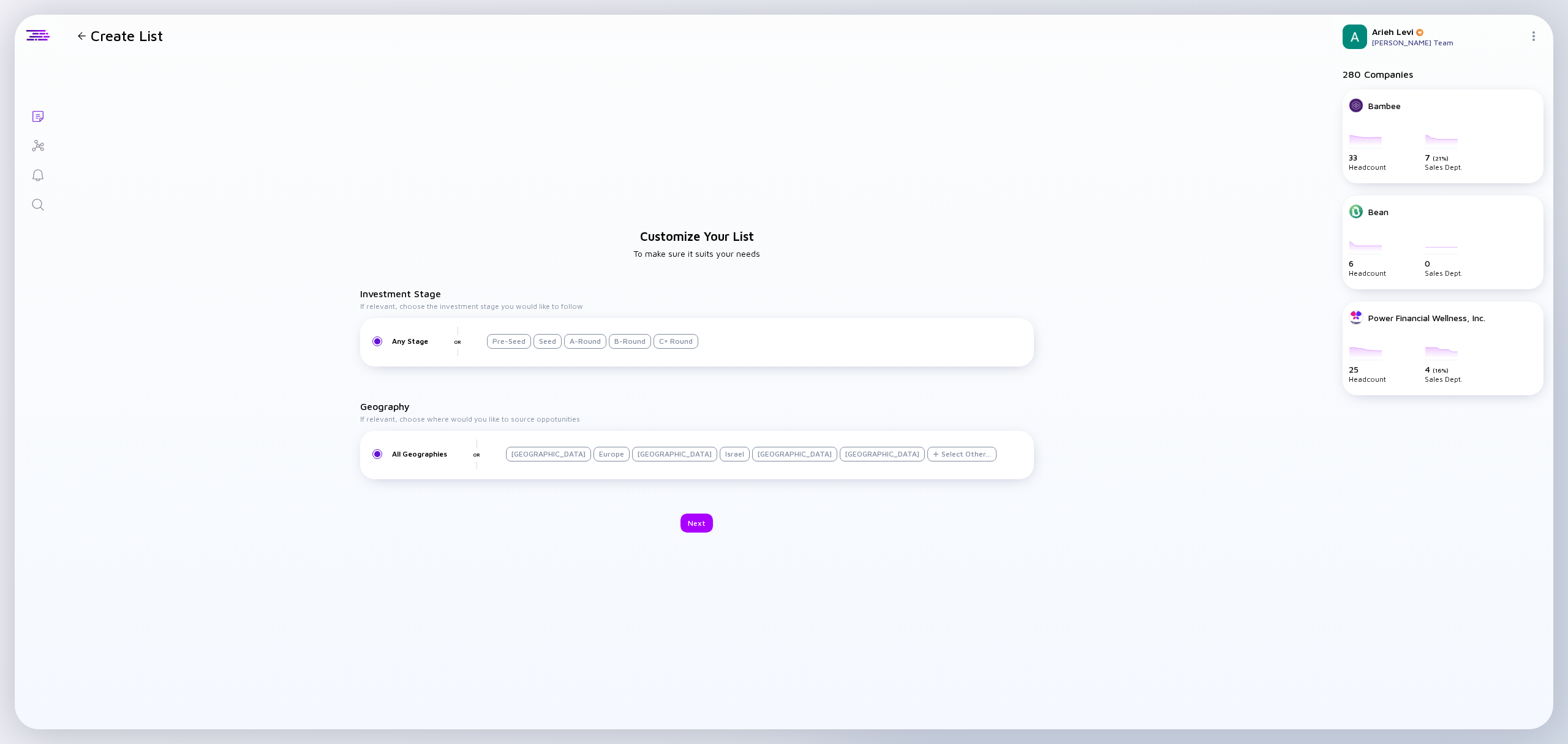
click at [545, 341] on div "Seed" at bounding box center [547, 341] width 28 height 14
click at [535, 452] on div "[GEOGRAPHIC_DATA]" at bounding box center [548, 454] width 85 height 14
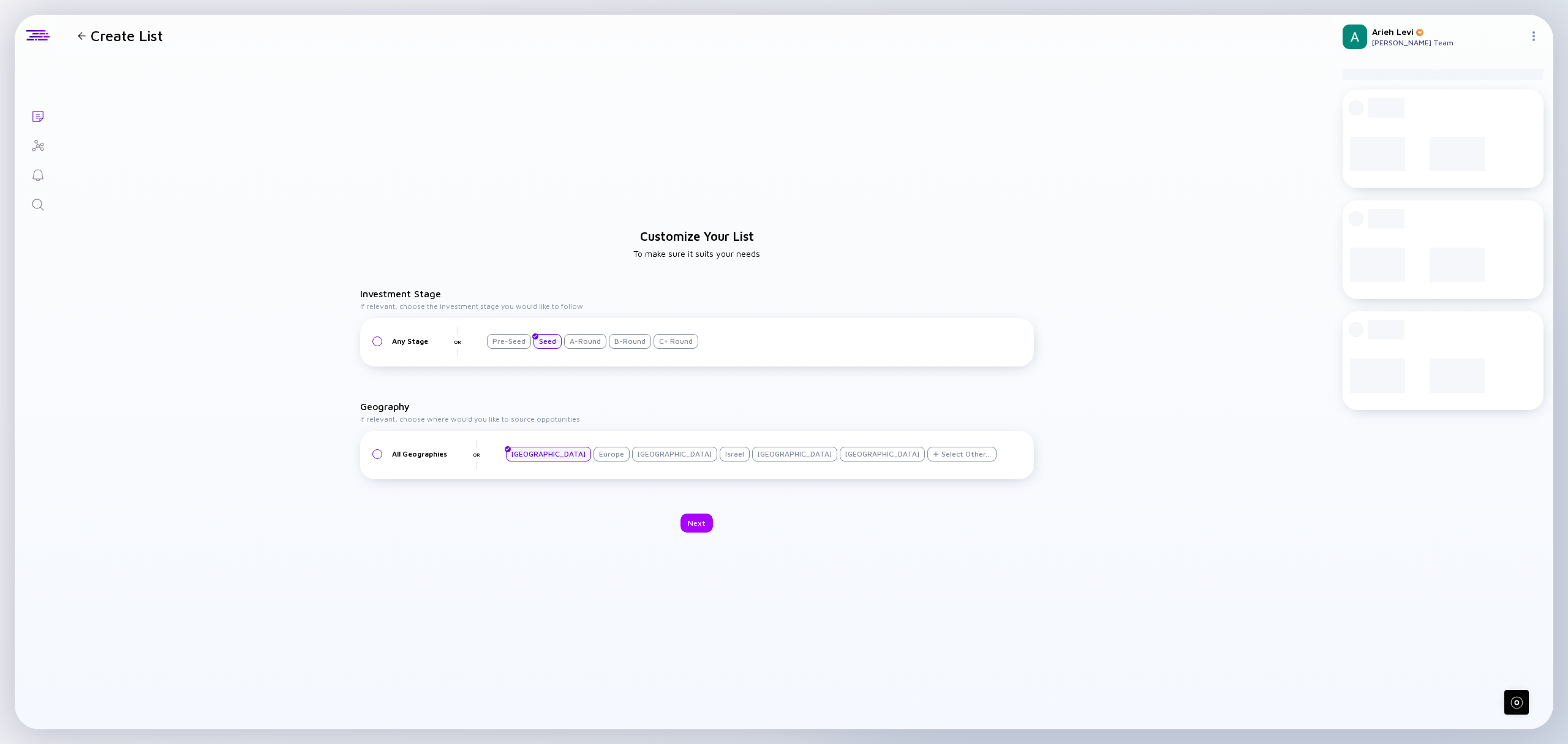
click at [720, 454] on div "Israel" at bounding box center [734, 454] width 30 height 14
click at [927, 459] on div "Select Other..." at bounding box center [961, 454] width 69 height 14
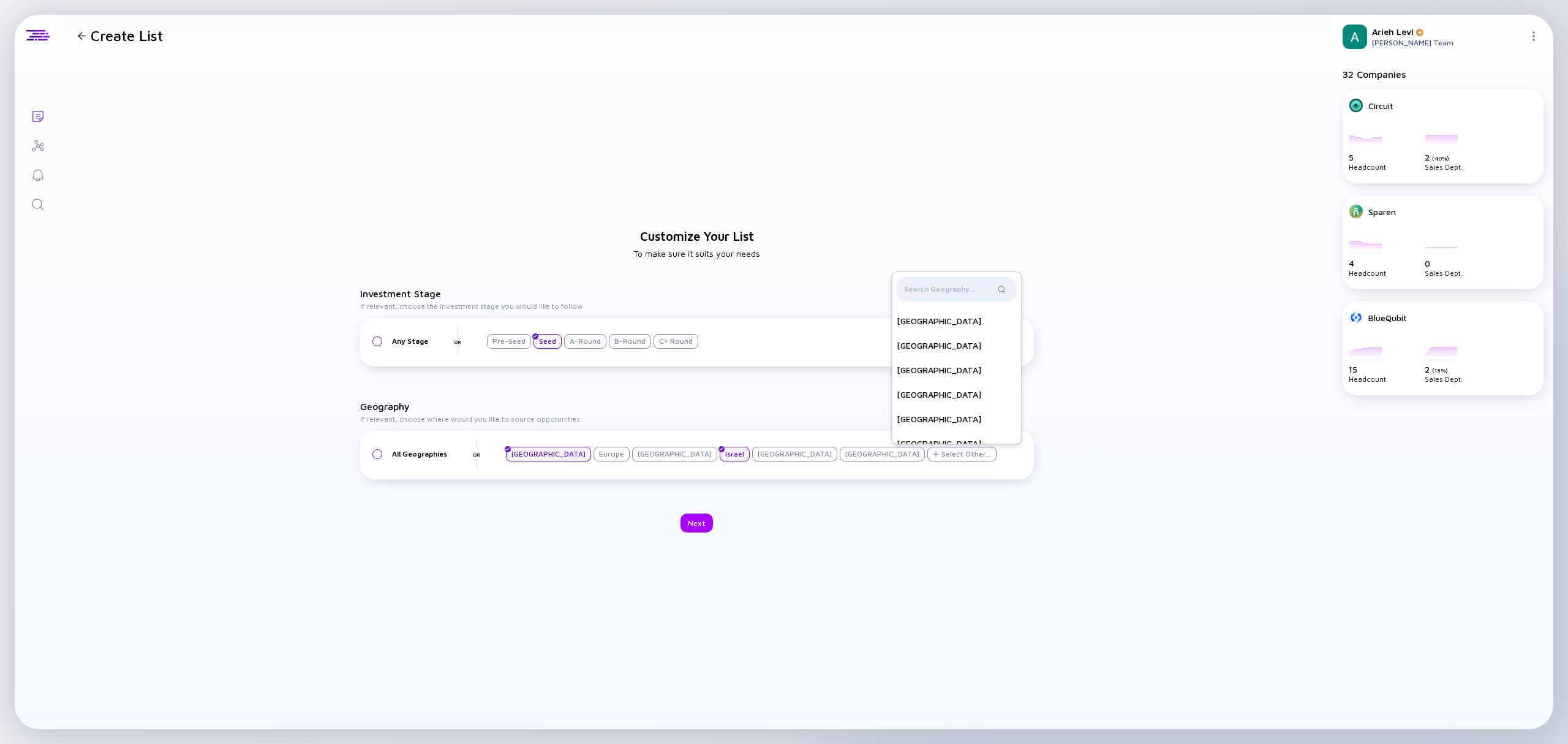
scroll to position [353, 0]
click at [897, 280] on div at bounding box center [956, 288] width 120 height 24
click at [904, 287] on input "text" at bounding box center [949, 289] width 91 height 13
type input "[GEOGRAPHIC_DATA]"
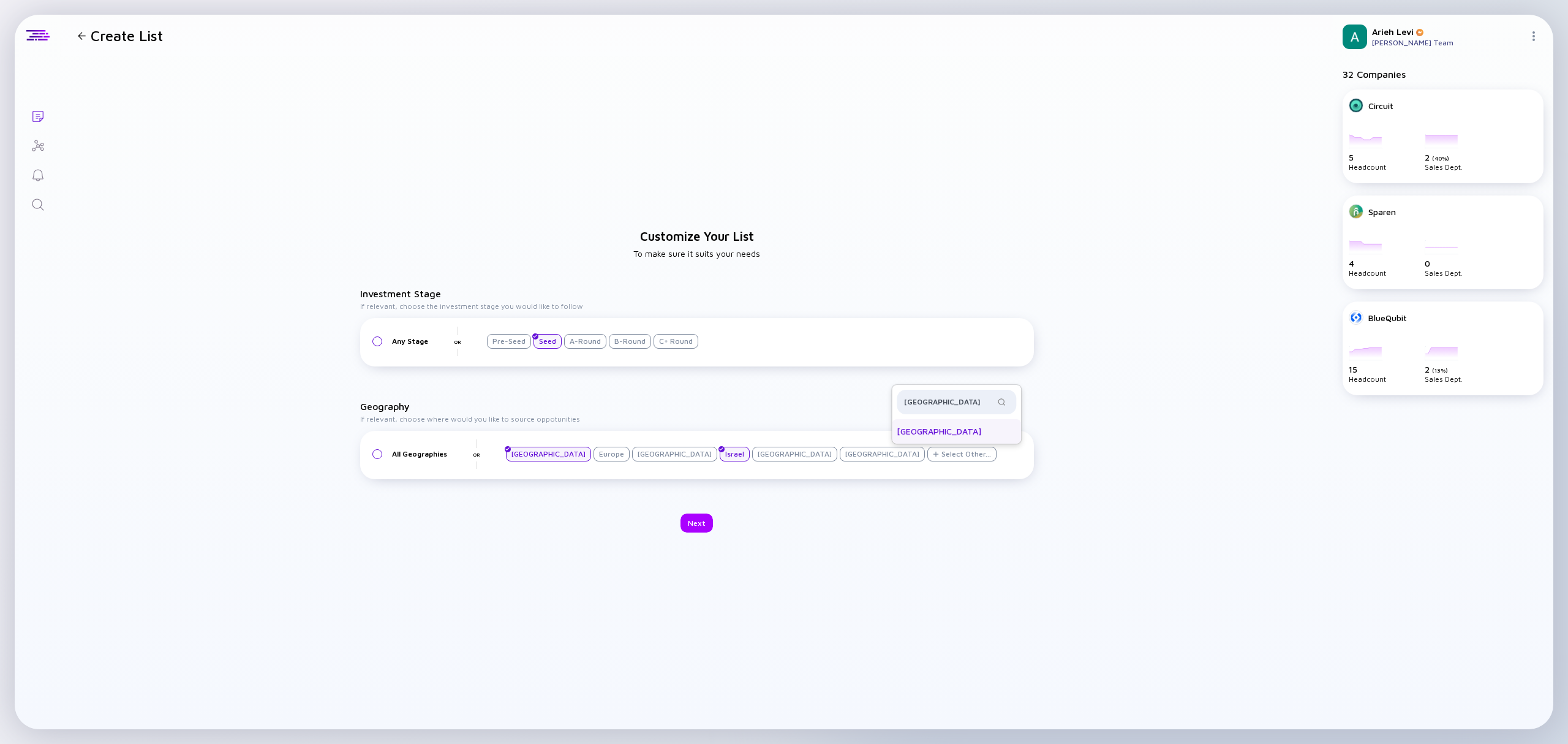
click at [892, 421] on div "[GEOGRAPHIC_DATA]" at bounding box center [957, 430] width 129 height 24
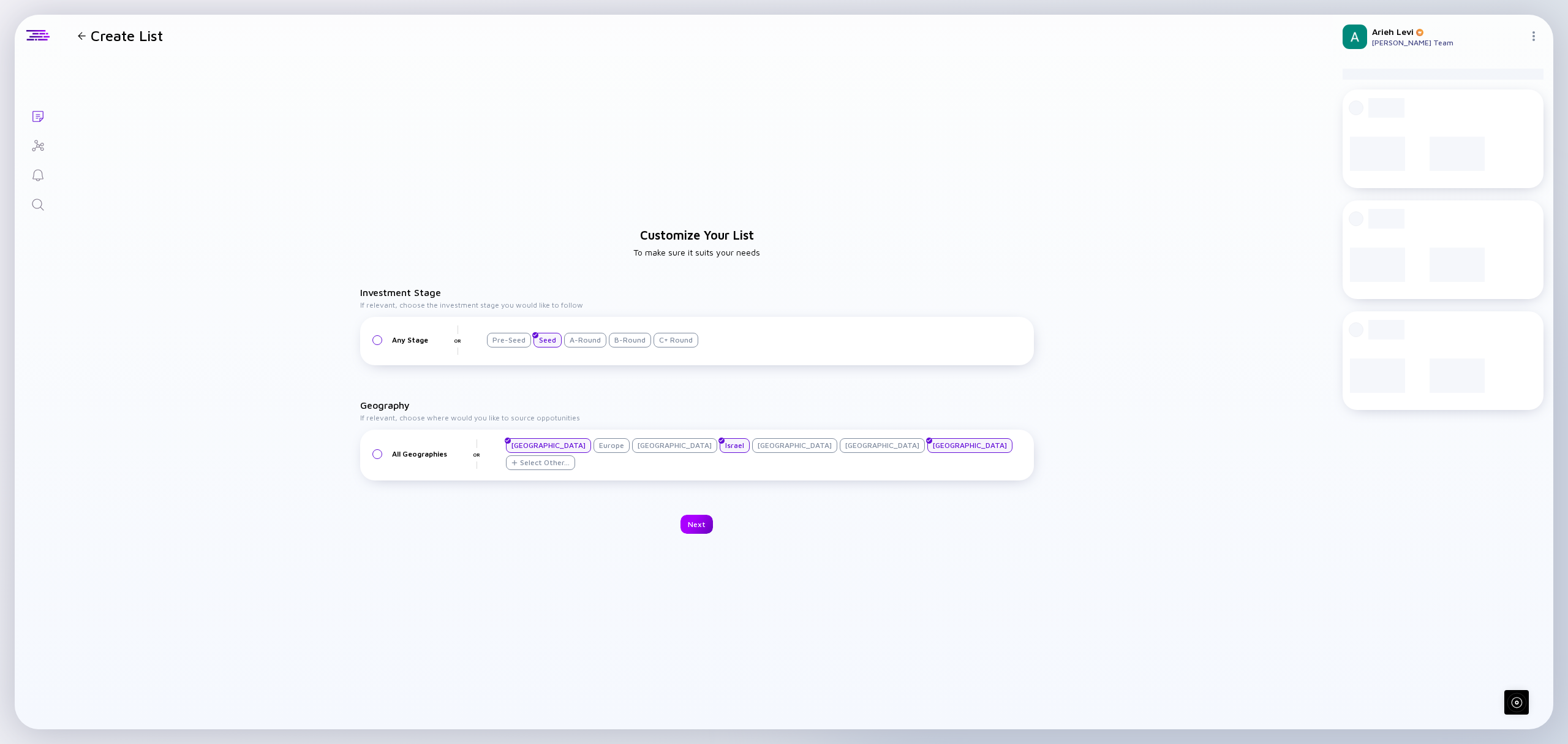
click at [704, 520] on div "Next" at bounding box center [696, 524] width 32 height 19
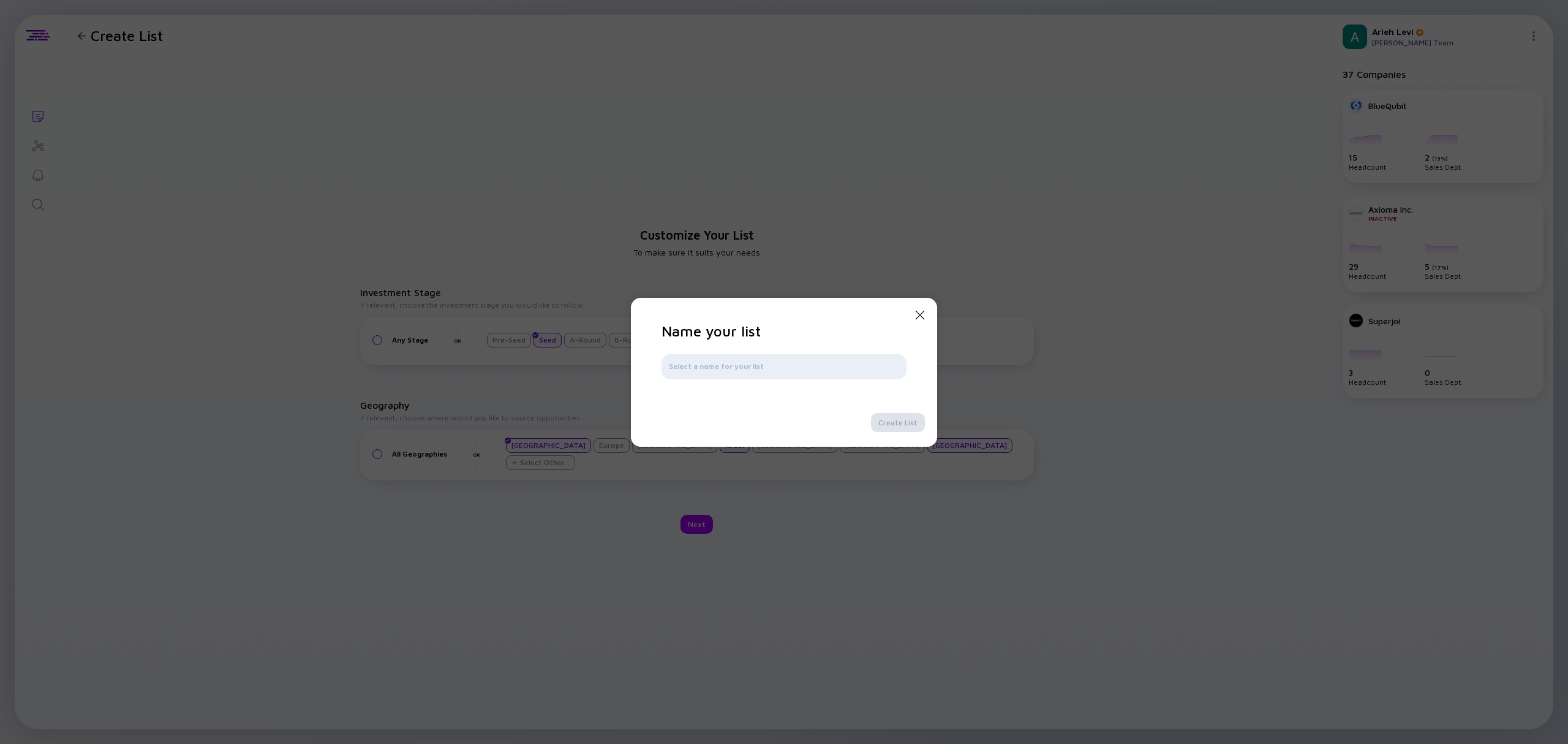
click at [834, 367] on input "text" at bounding box center [784, 367] width 230 height 13
type input "Investor Search"
click at [890, 422] on div "Create List" at bounding box center [898, 421] width 54 height 19
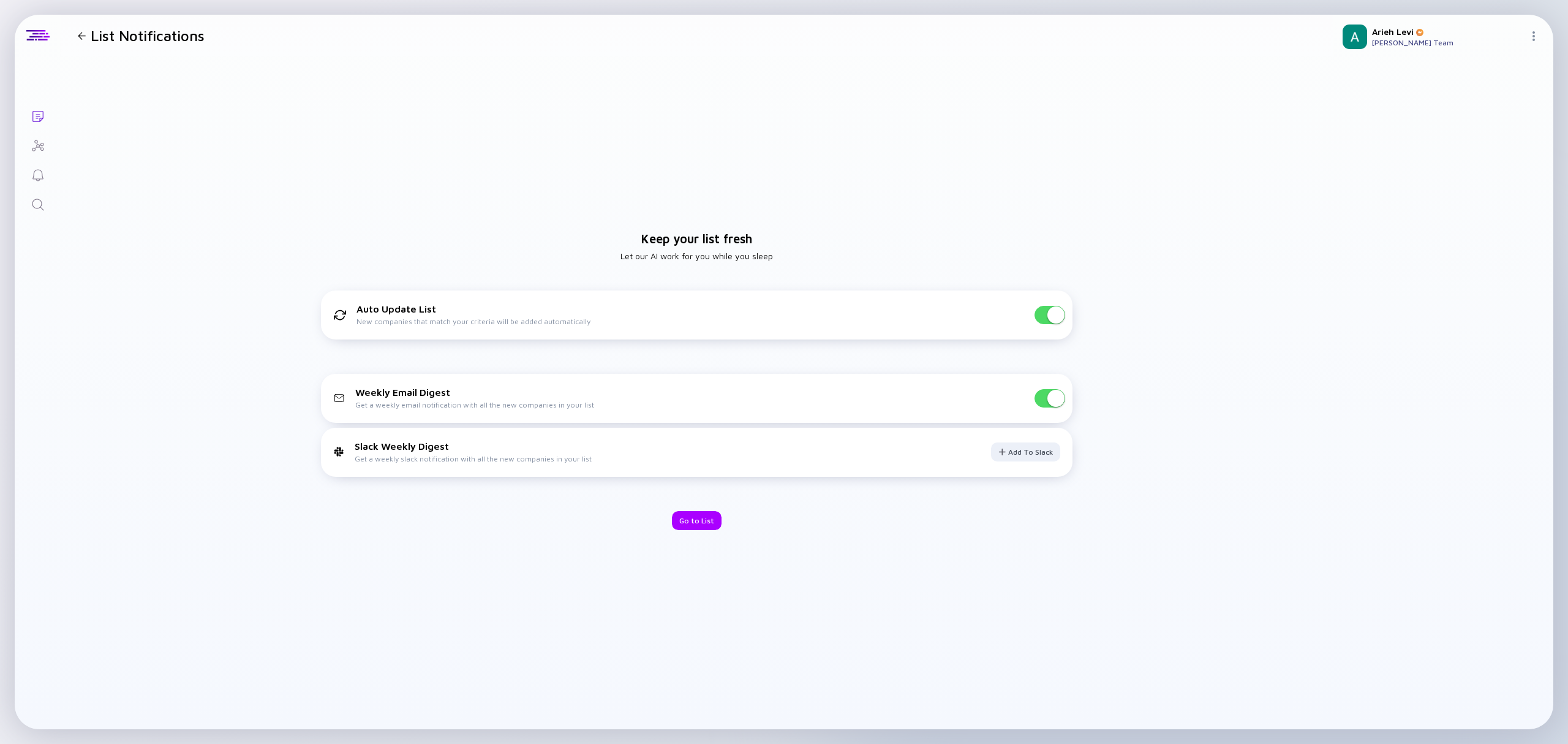
click at [1062, 400] on span at bounding box center [1056, 398] width 17 height 17
click at [694, 518] on div "Go to List" at bounding box center [696, 520] width 49 height 19
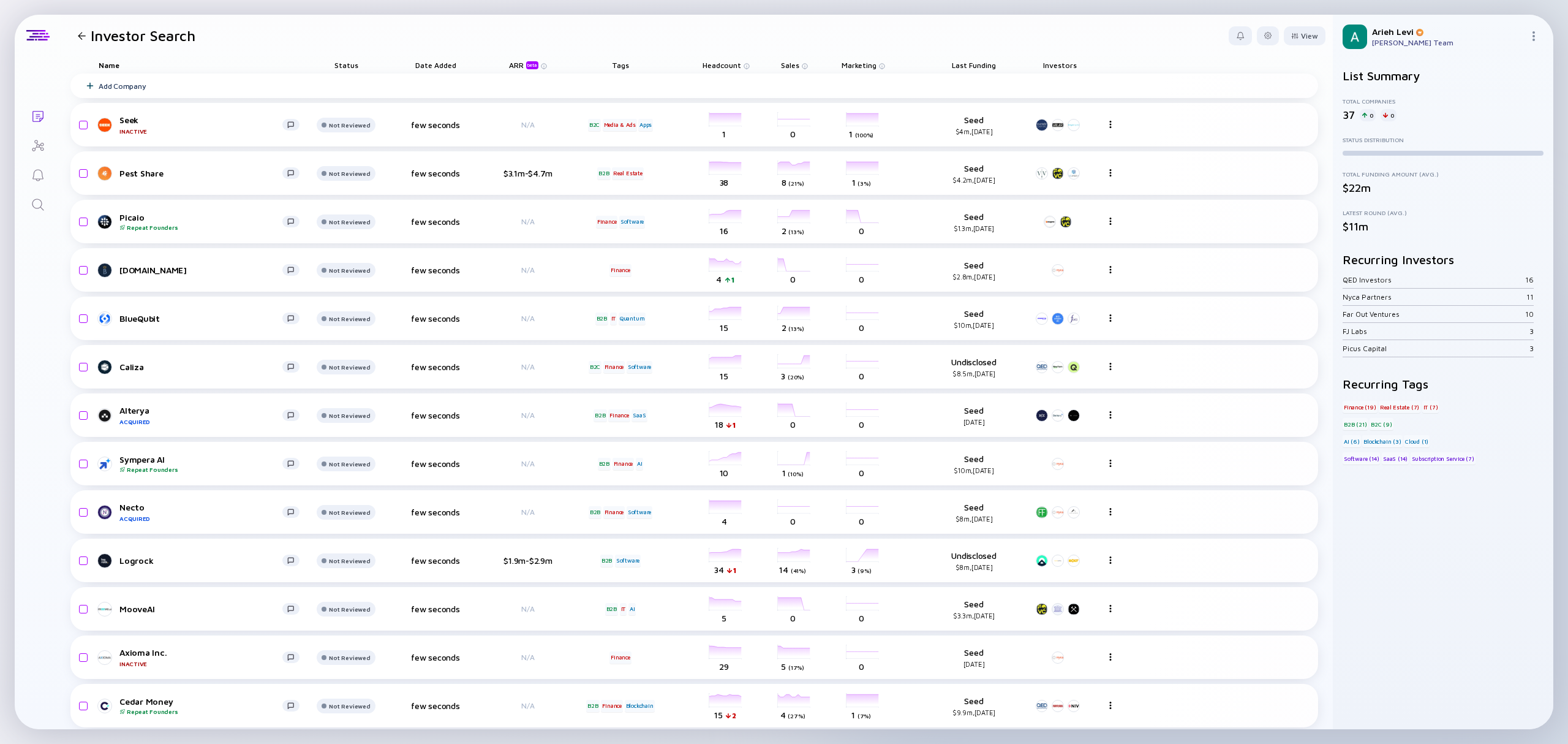
click at [731, 65] on span "Headcount" at bounding box center [722, 65] width 39 height 9
click at [750, 80] on div "Sort by Headcount" at bounding box center [745, 84] width 75 height 11
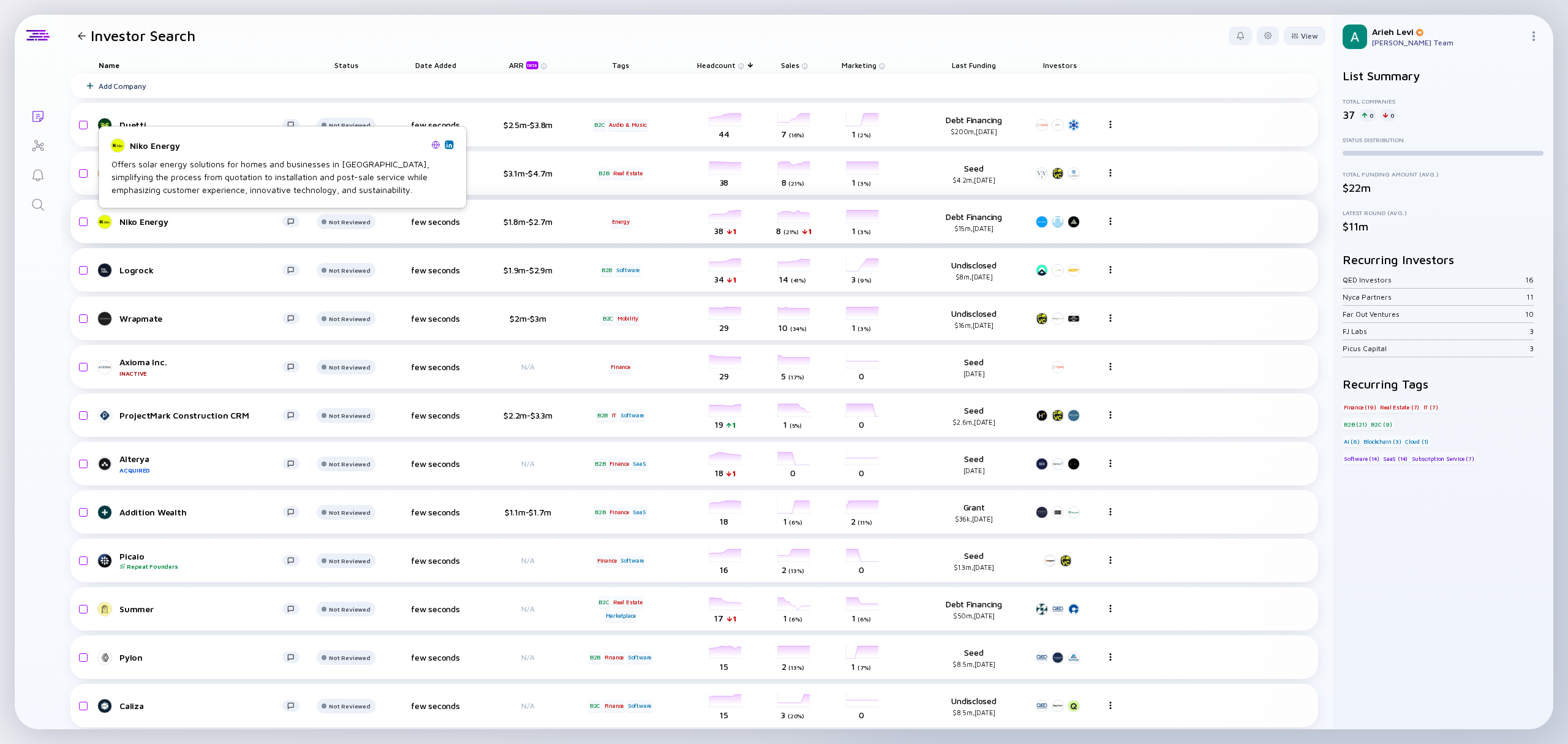
click at [158, 223] on div "Niko Energy" at bounding box center [200, 222] width 163 height 11
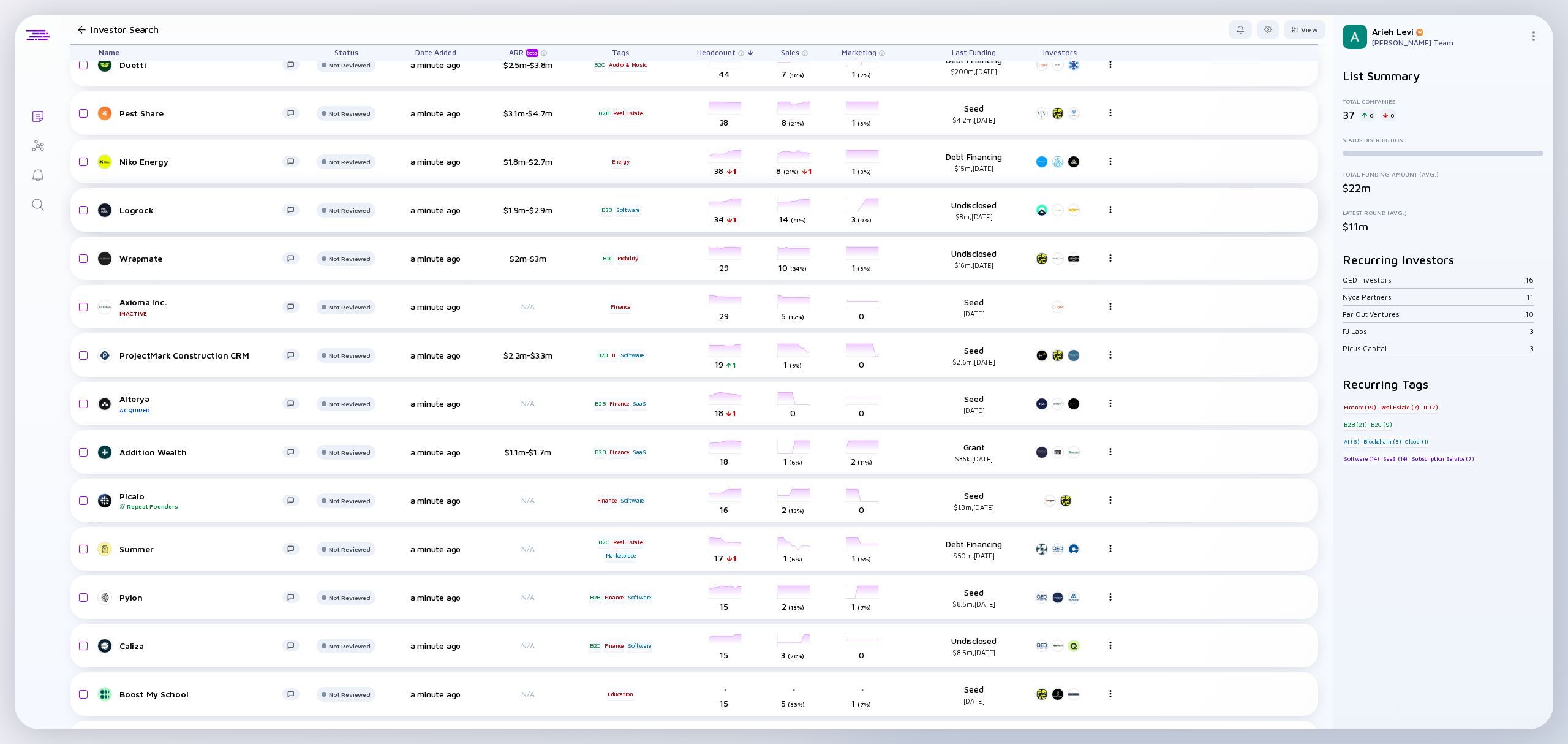
scroll to position [163, 0]
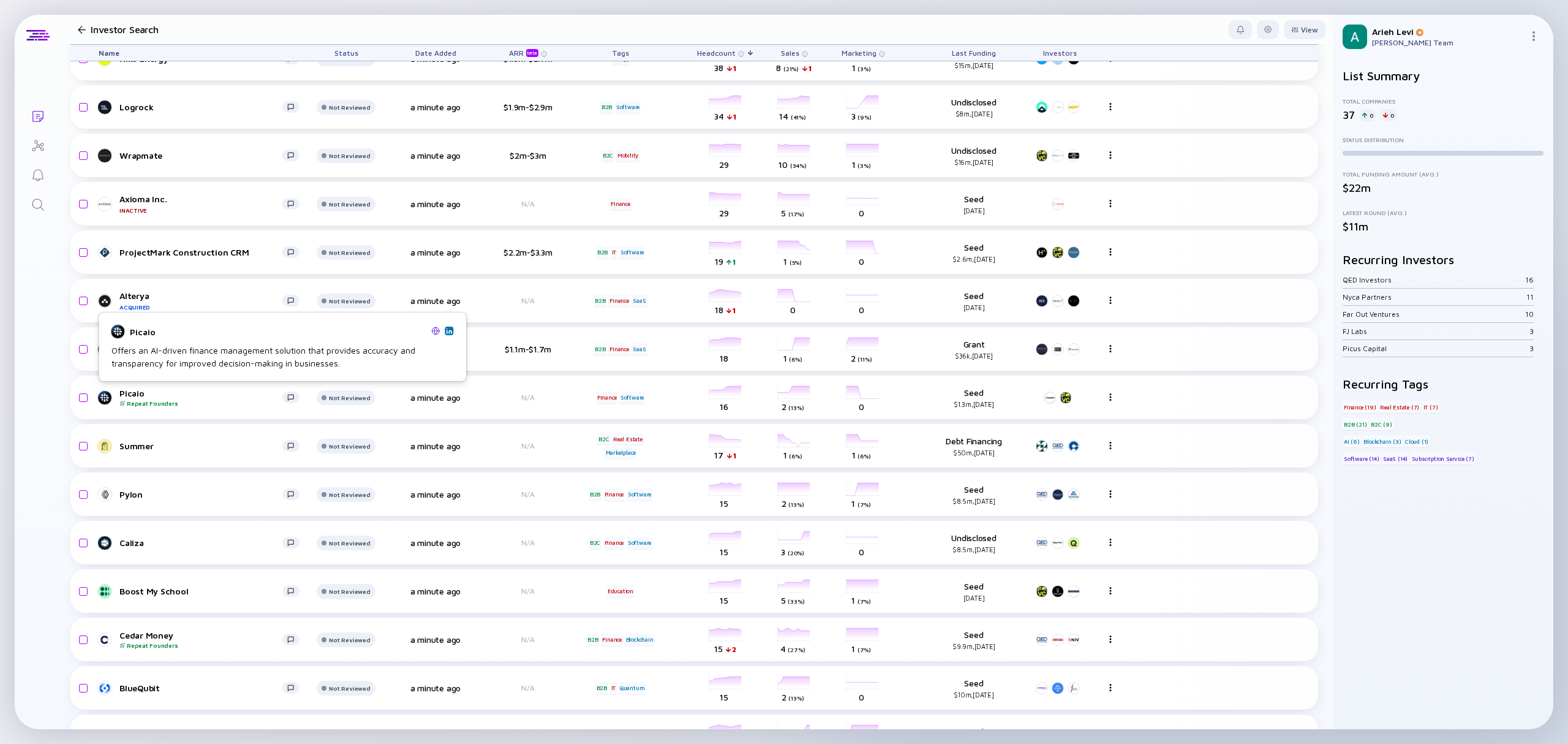
click at [447, 331] on img at bounding box center [448, 331] width 6 height 6
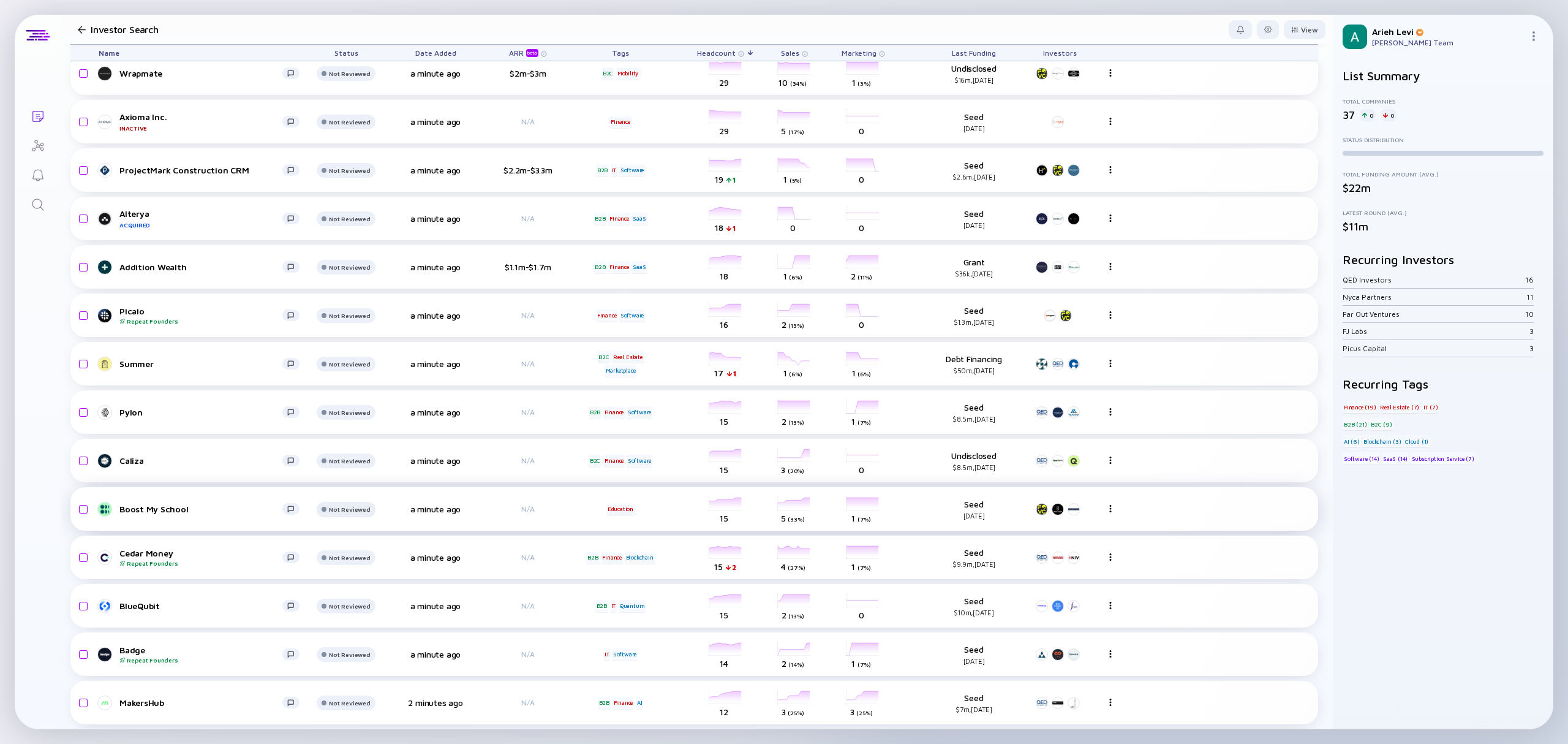
click at [354, 29] on div "Not Reviewed" at bounding box center [350, 25] width 41 height 7
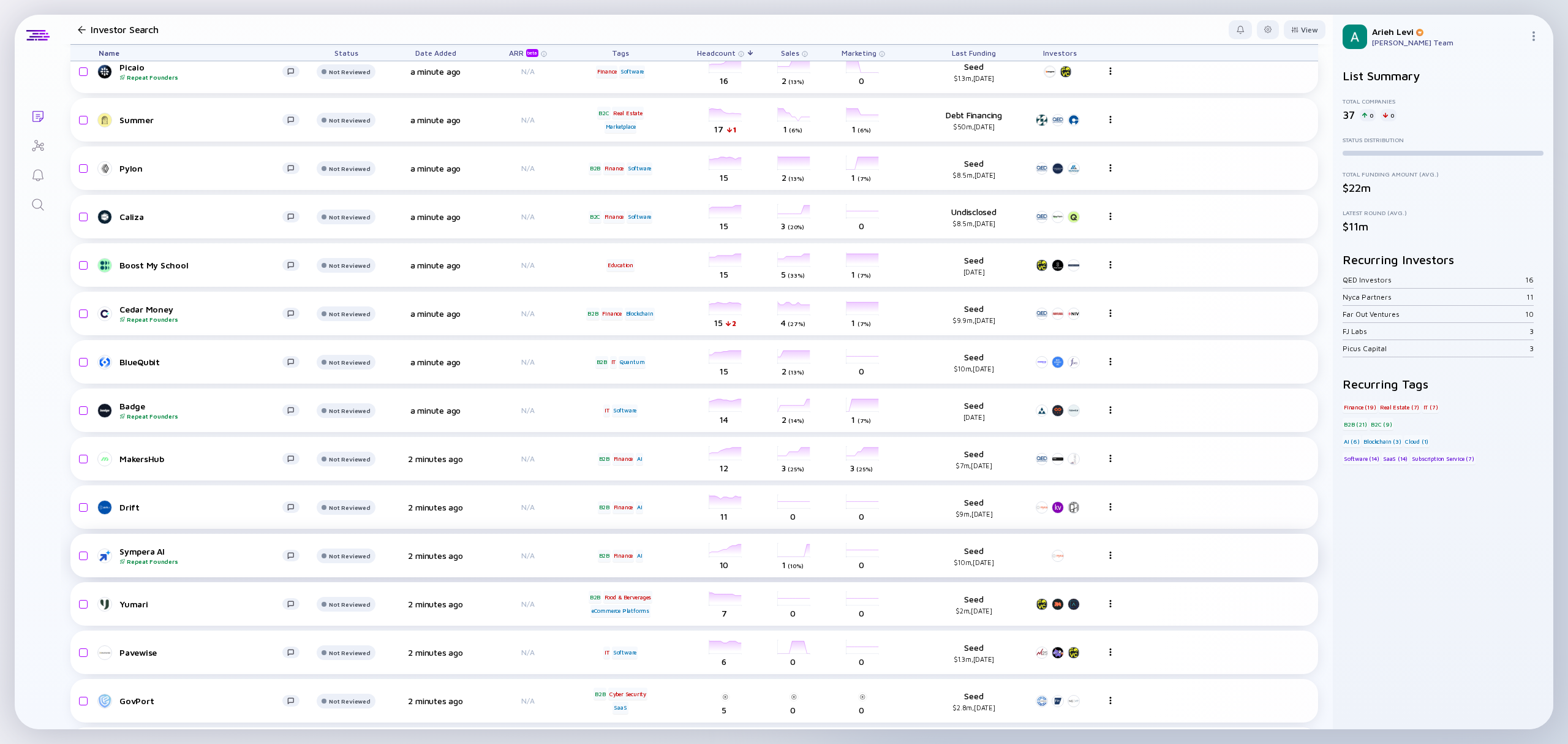
scroll to position [490, 0]
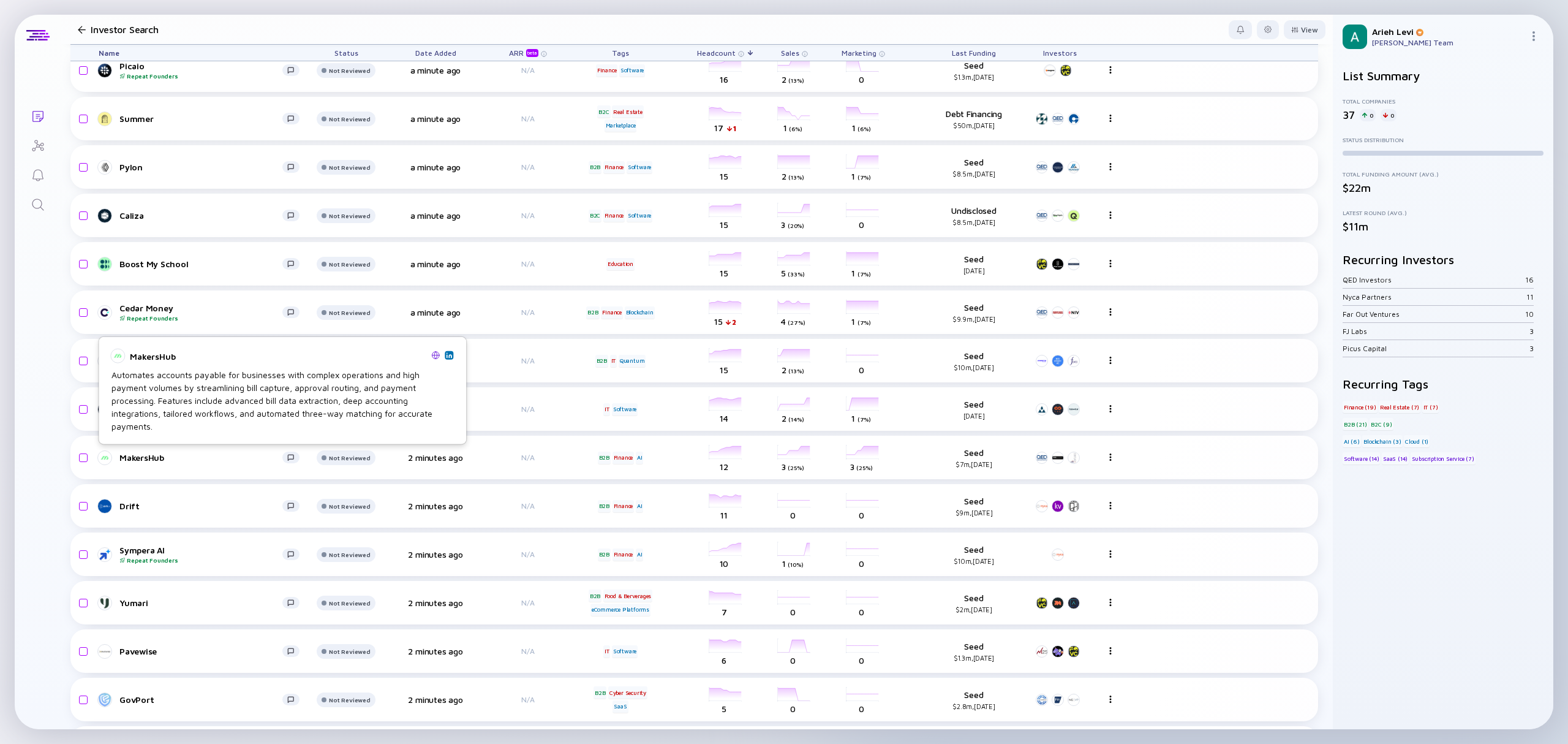
click at [447, 357] on img at bounding box center [448, 354] width 6 height 6
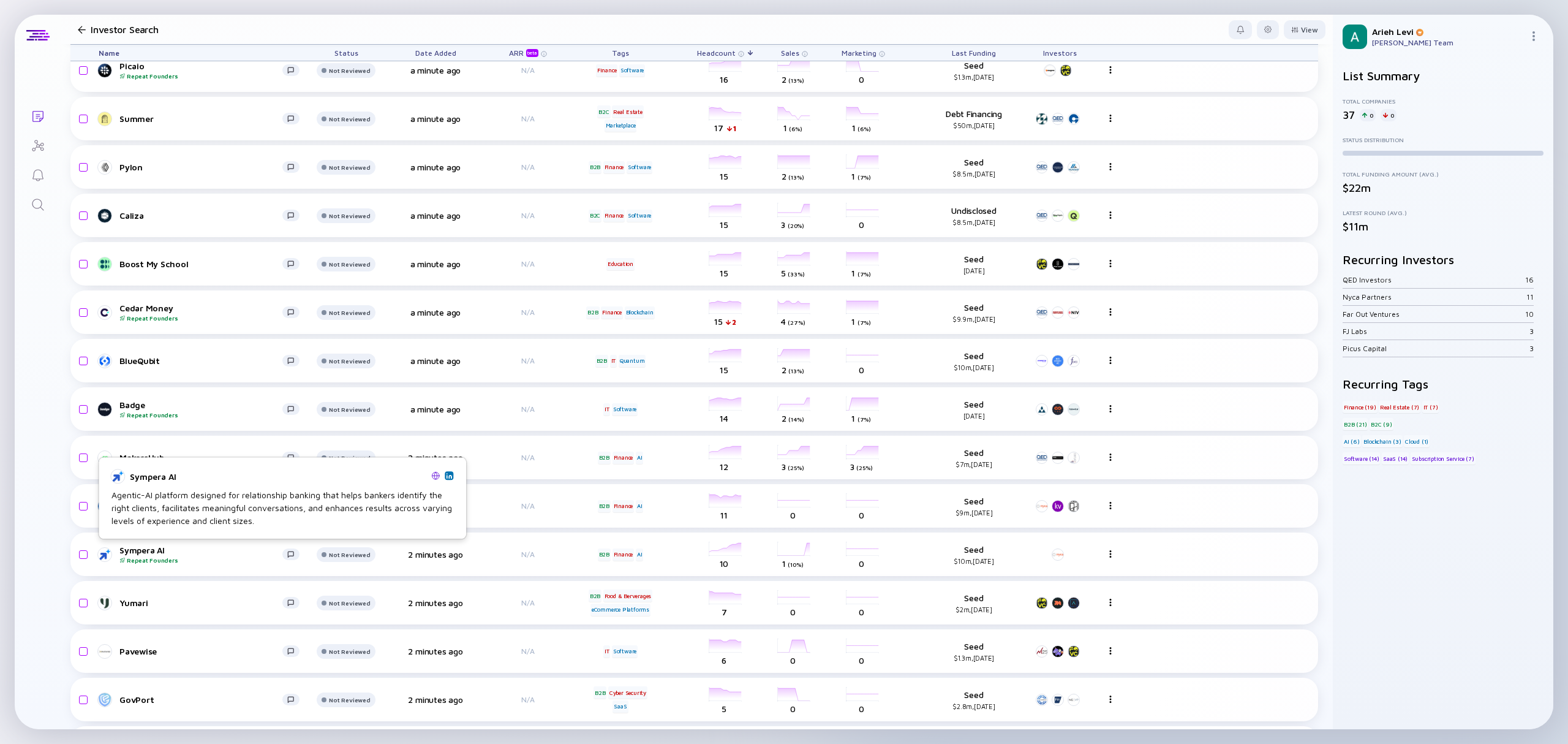
click at [447, 476] on img at bounding box center [448, 475] width 6 height 6
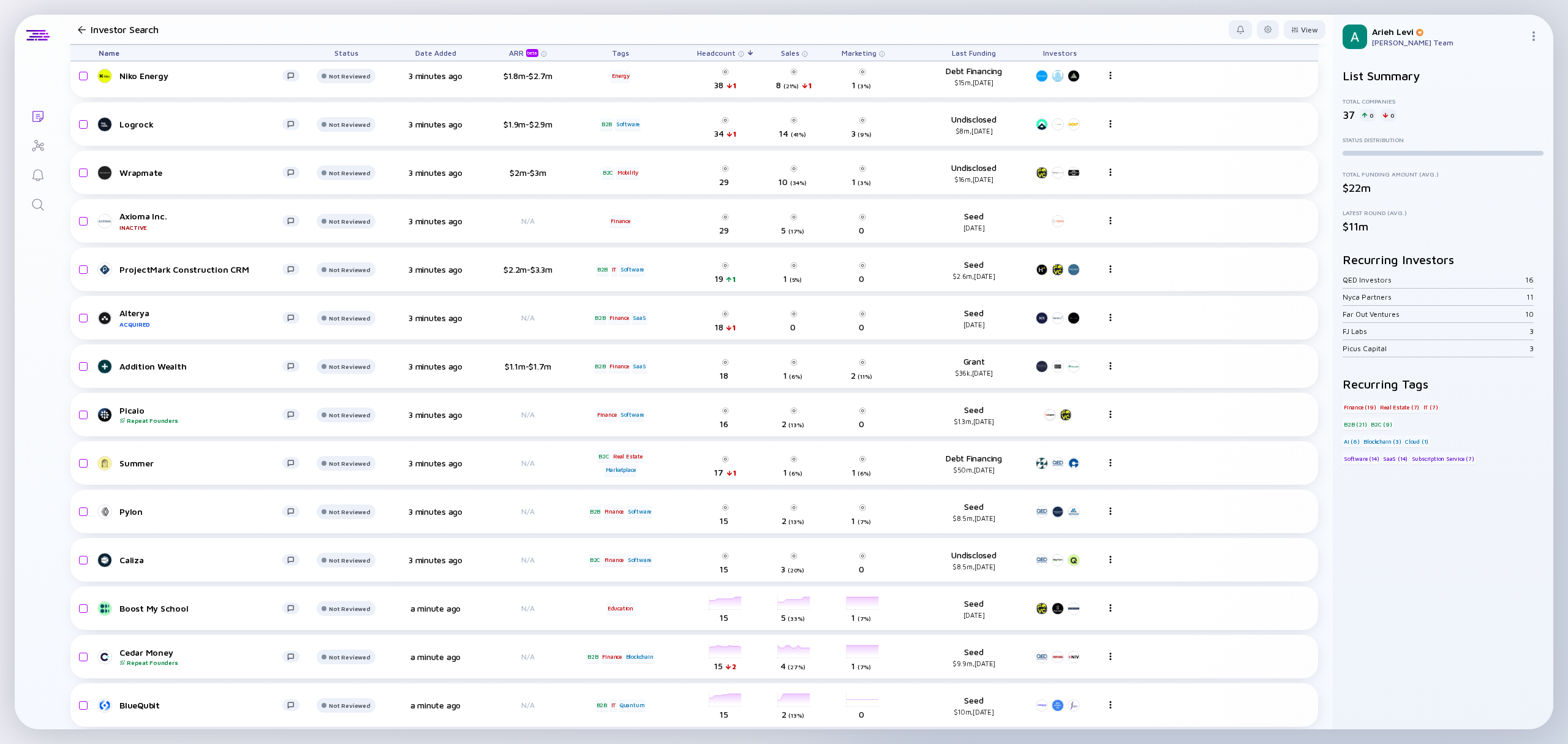
scroll to position [0, 0]
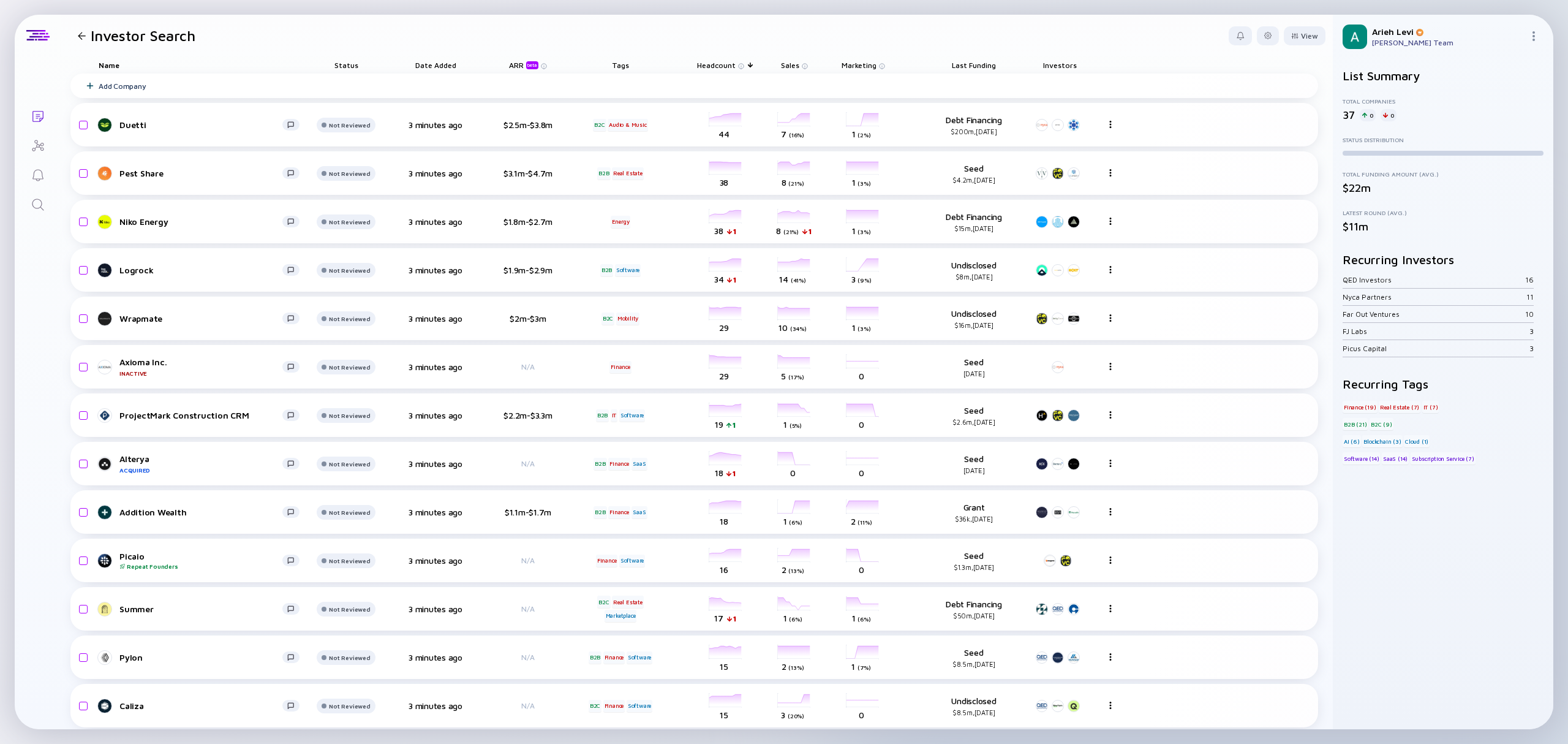
click at [736, 65] on span "Sales" at bounding box center [716, 65] width 39 height 9
click at [819, 84] on div "Sort by Sales" at bounding box center [812, 84] width 53 height 11
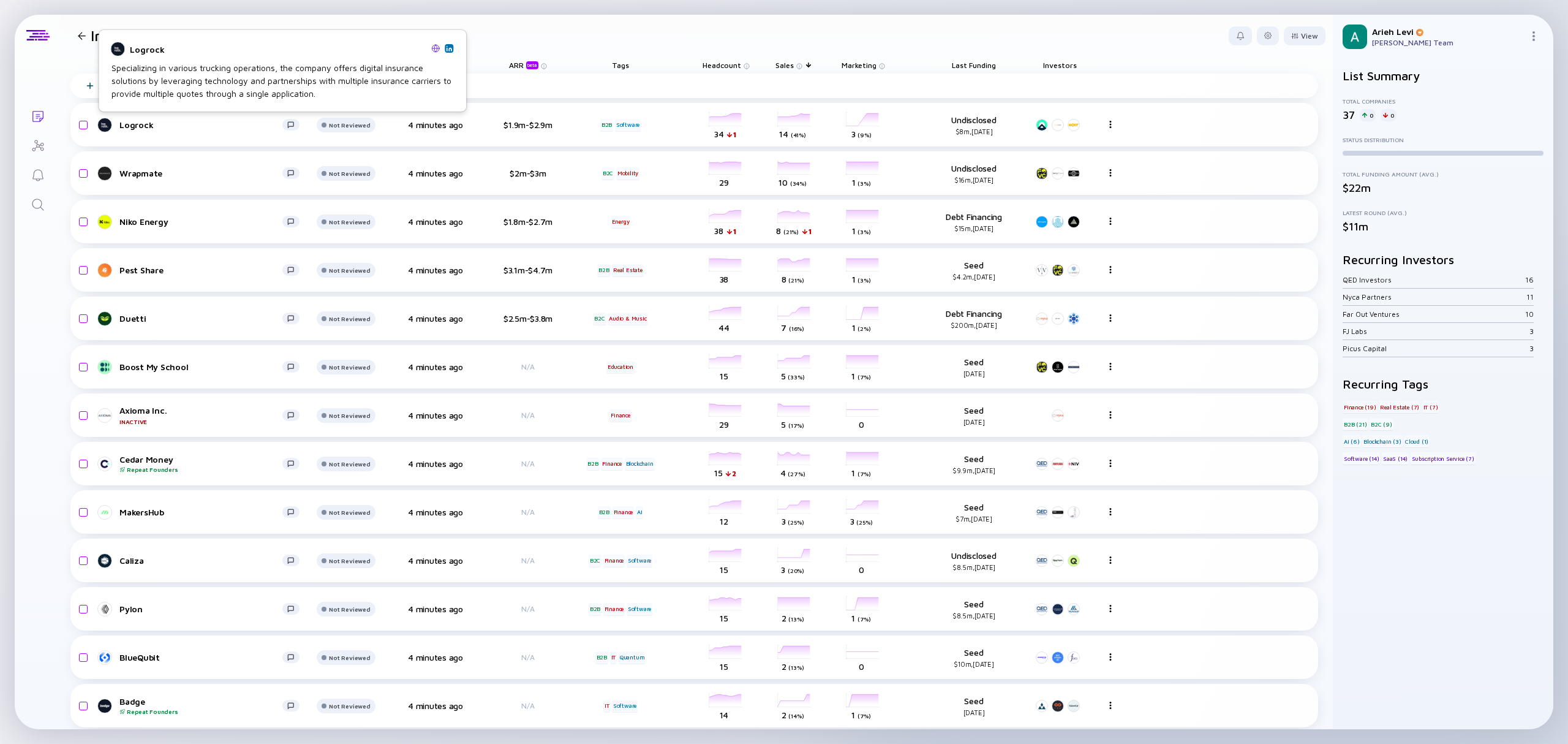
click at [449, 47] on img at bounding box center [448, 48] width 6 height 6
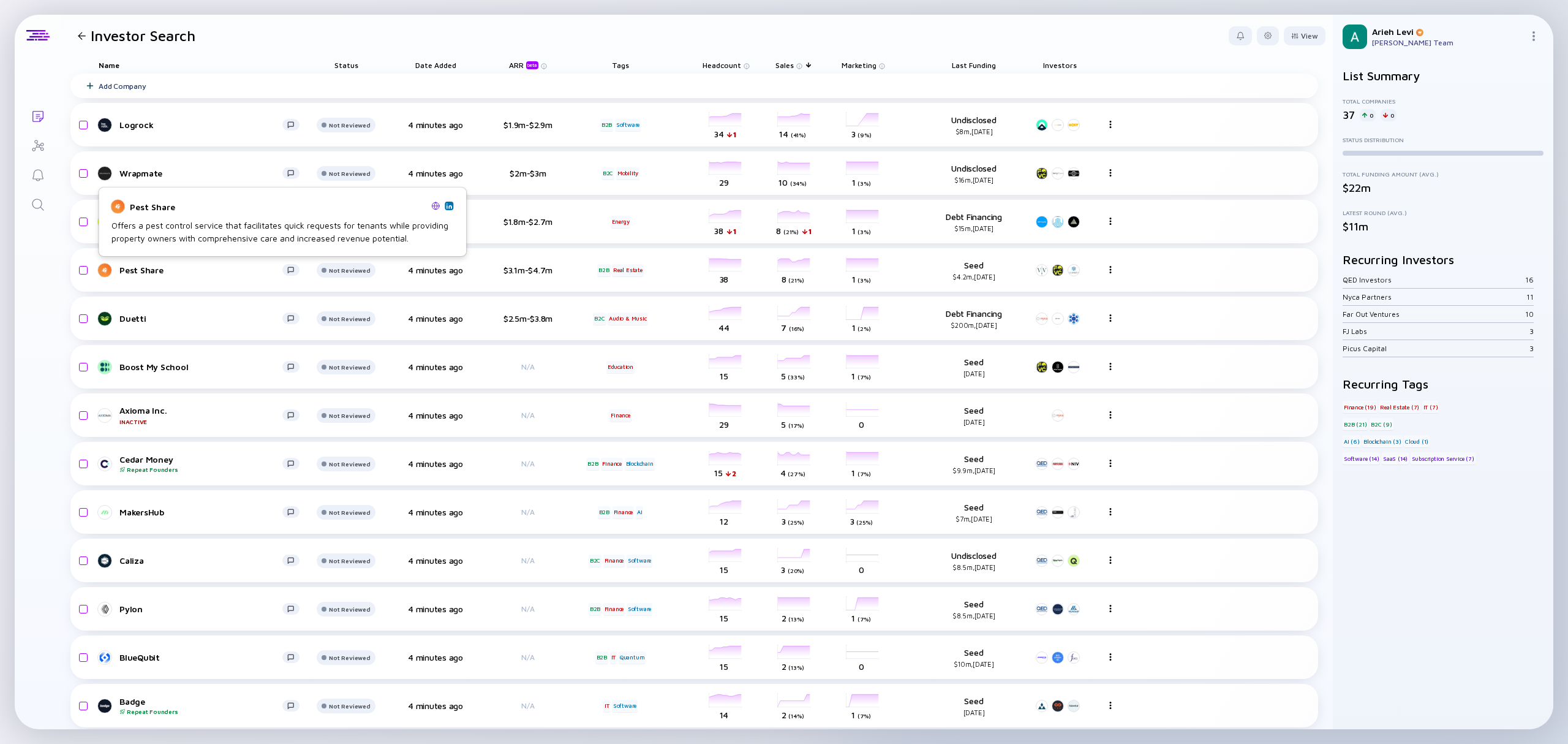
click at [451, 206] on img at bounding box center [448, 206] width 6 height 6
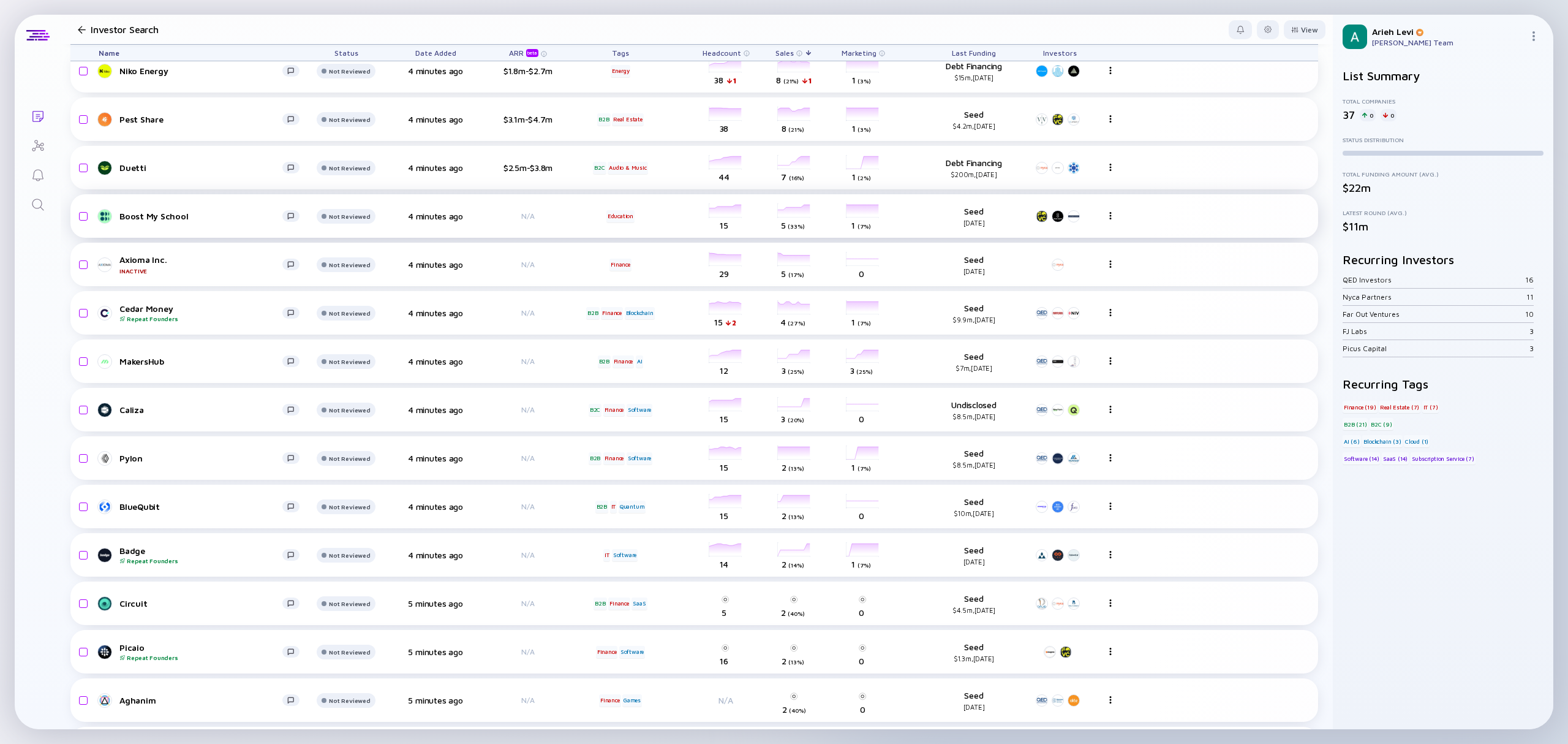
scroll to position [163, 0]
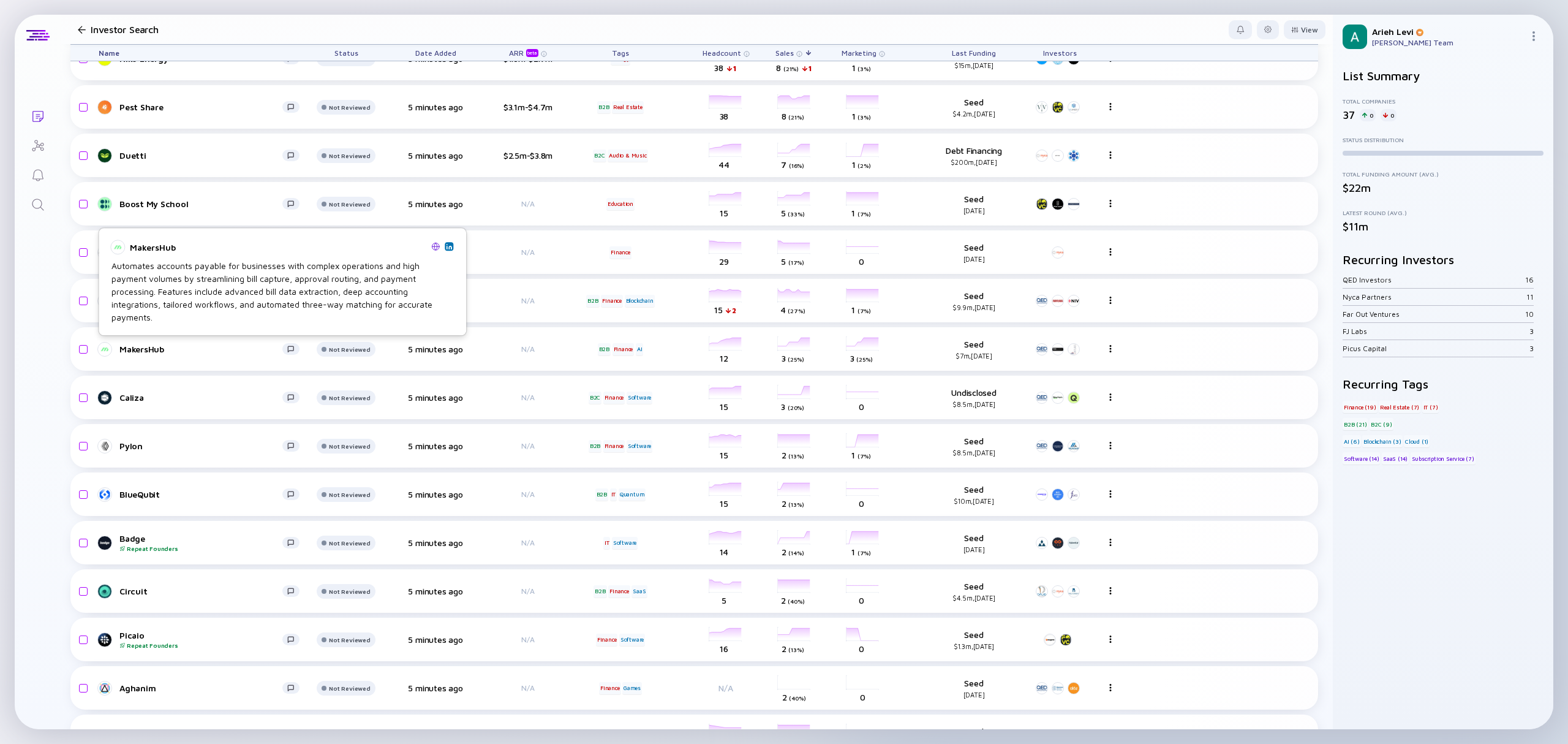
click at [449, 244] on img at bounding box center [448, 246] width 6 height 6
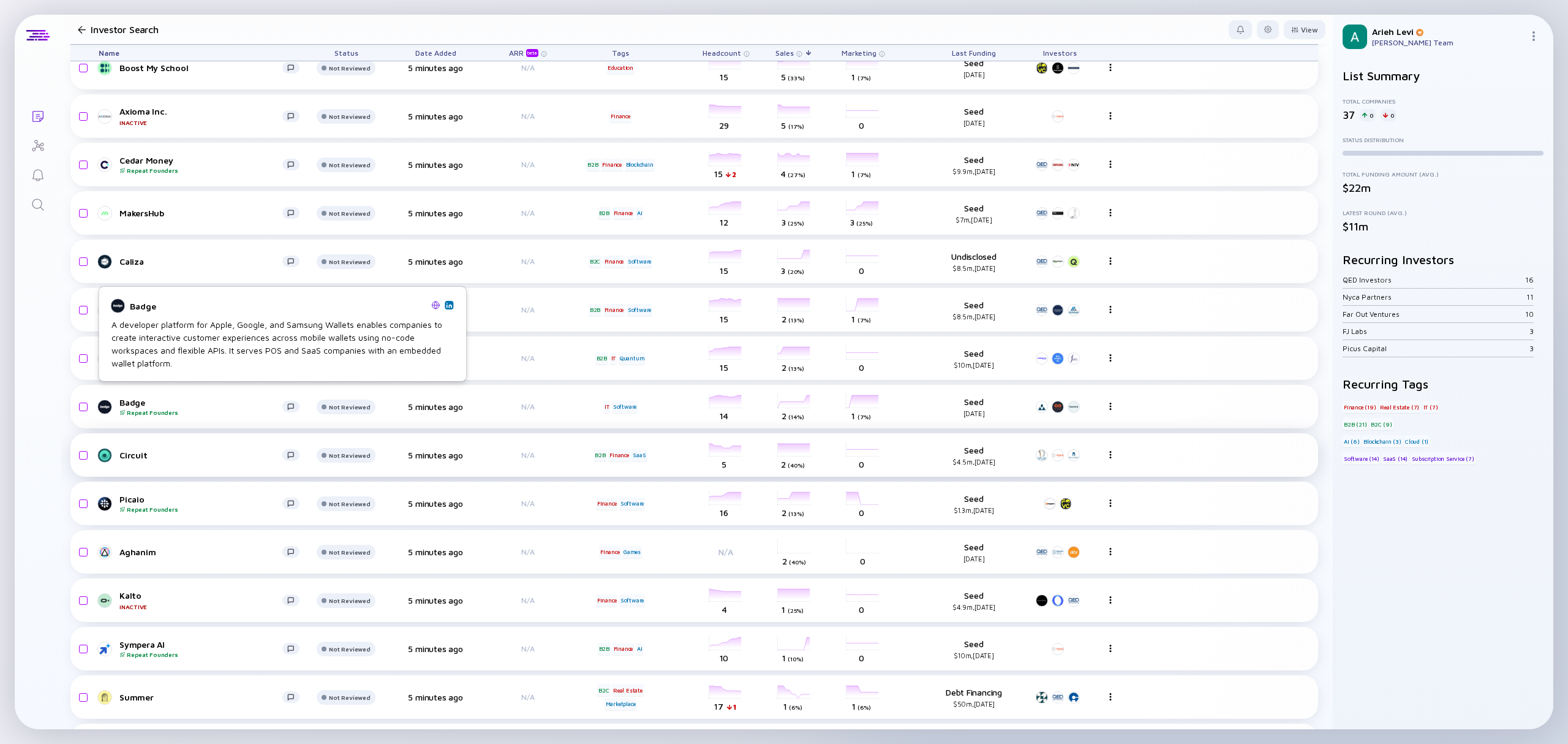
scroll to position [326, 0]
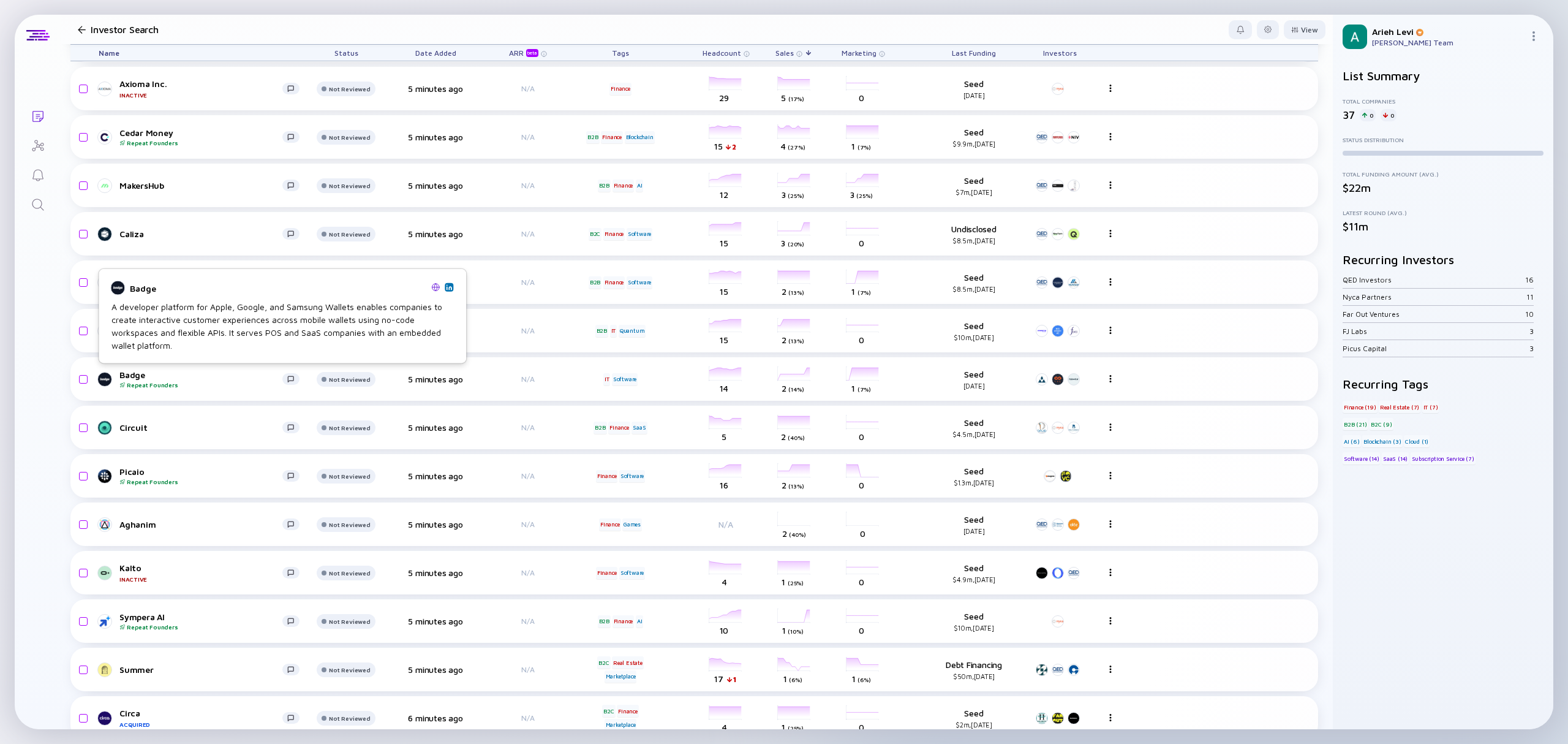
click at [449, 289] on img at bounding box center [448, 287] width 6 height 6
